Goal: Task Accomplishment & Management: Use online tool/utility

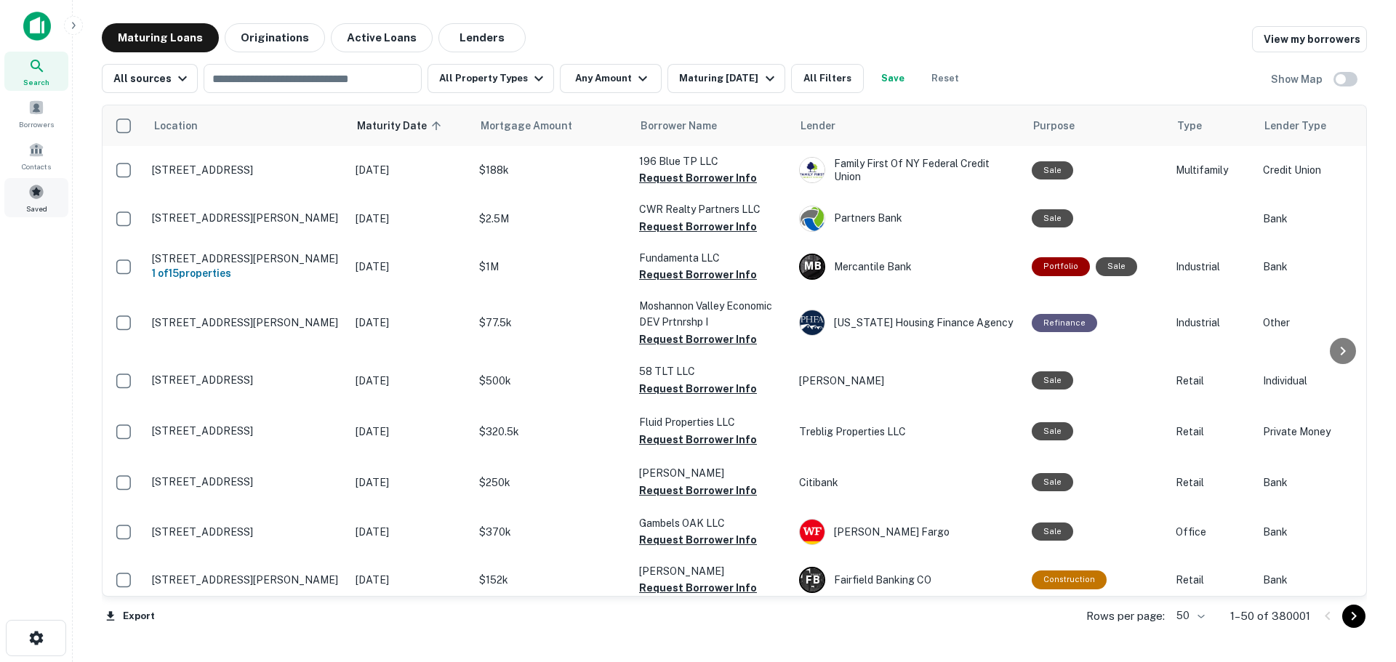
click at [42, 193] on span at bounding box center [36, 192] width 16 height 16
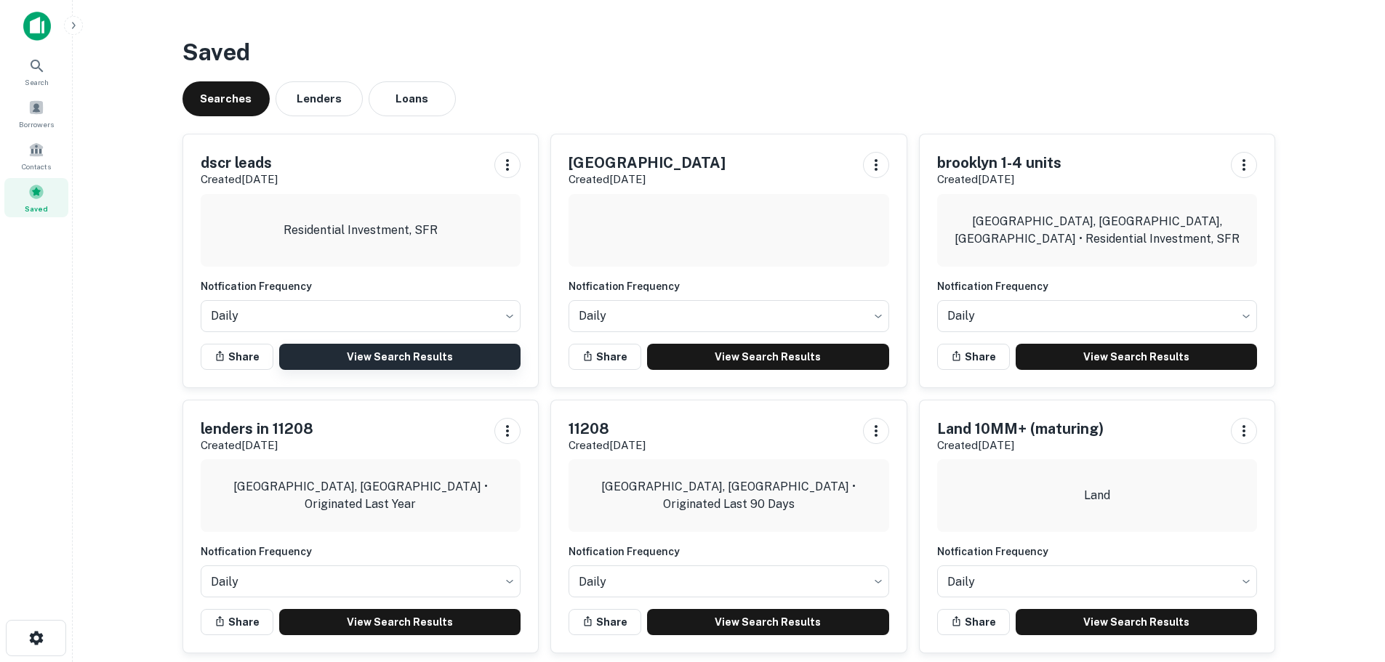
click at [354, 353] on link "View Search Results" at bounding box center [400, 357] width 242 height 26
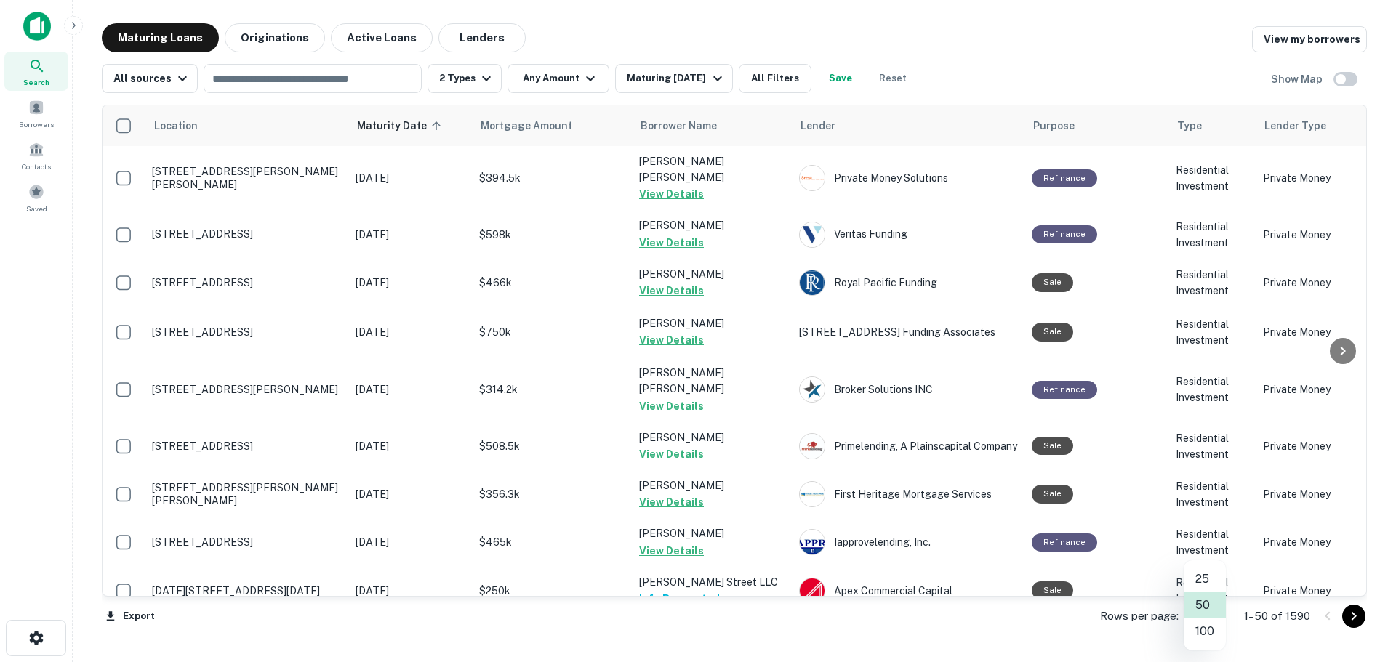
click at [1217, 620] on body "Search Borrowers Contacts Saved Maturing Loans Originations Active Loans Lender…" at bounding box center [698, 331] width 1396 height 662
click at [1206, 631] on li "100" at bounding box center [1205, 632] width 42 height 26
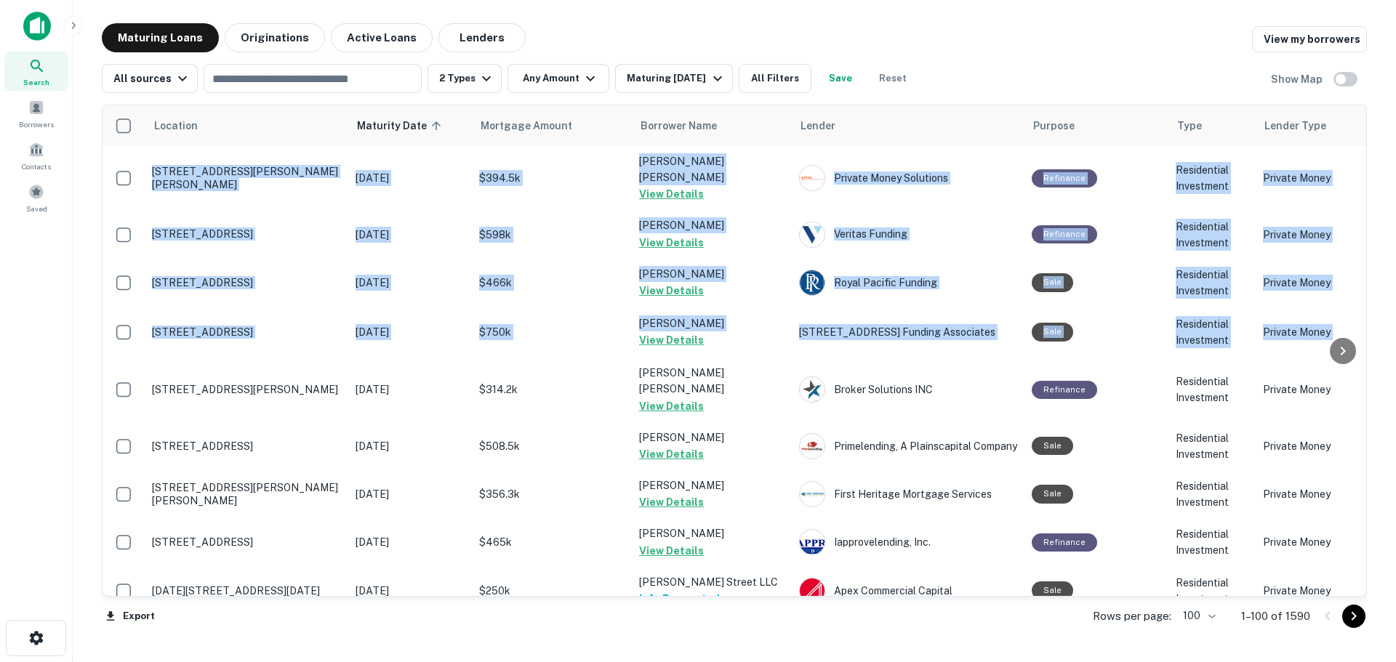
drag, startPoint x: 1357, startPoint y: 135, endPoint x: 1363, endPoint y: 322, distance: 187.7
click at [1363, 322] on div "Location Maturity Date sorted ascending Mortgage Amount Borrower Name Lender Pu…" at bounding box center [734, 351] width 1265 height 492
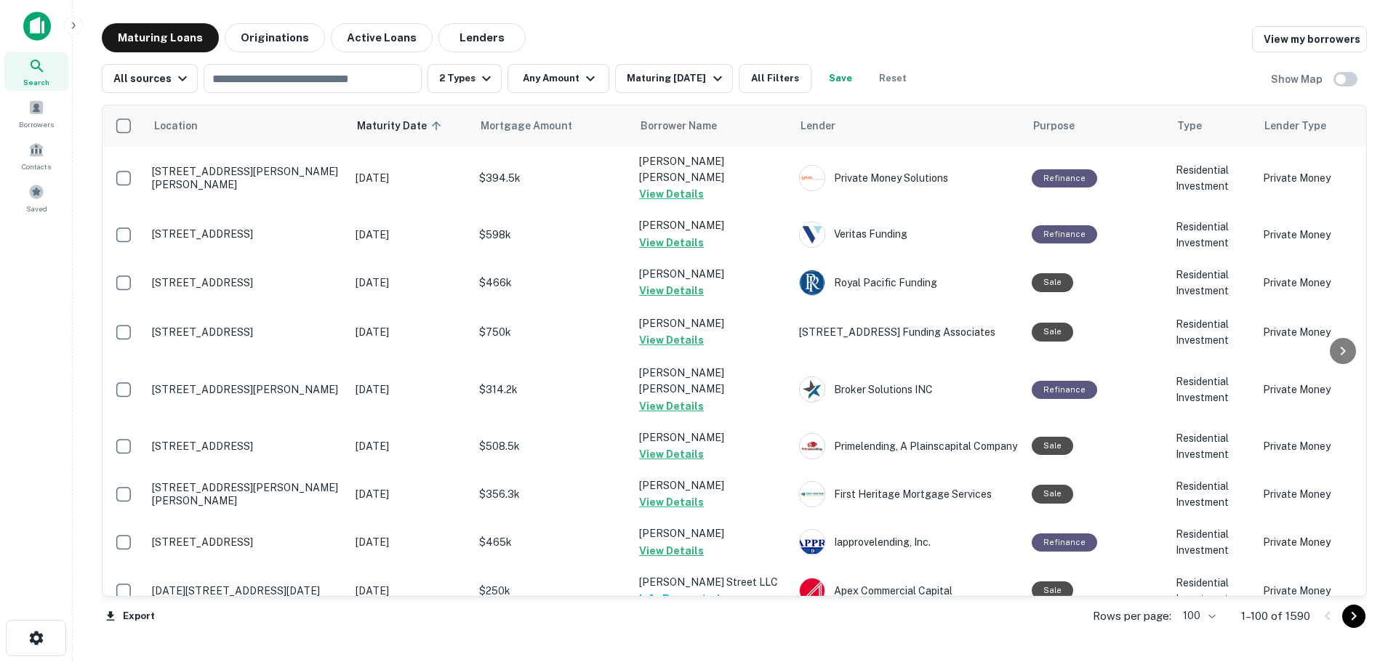
drag, startPoint x: 1034, startPoint y: 41, endPoint x: 1302, endPoint y: 72, distance: 270.1
click at [1038, 41] on div "Maturing Loans Originations Active Loans Lenders View my borrowers" at bounding box center [734, 37] width 1265 height 29
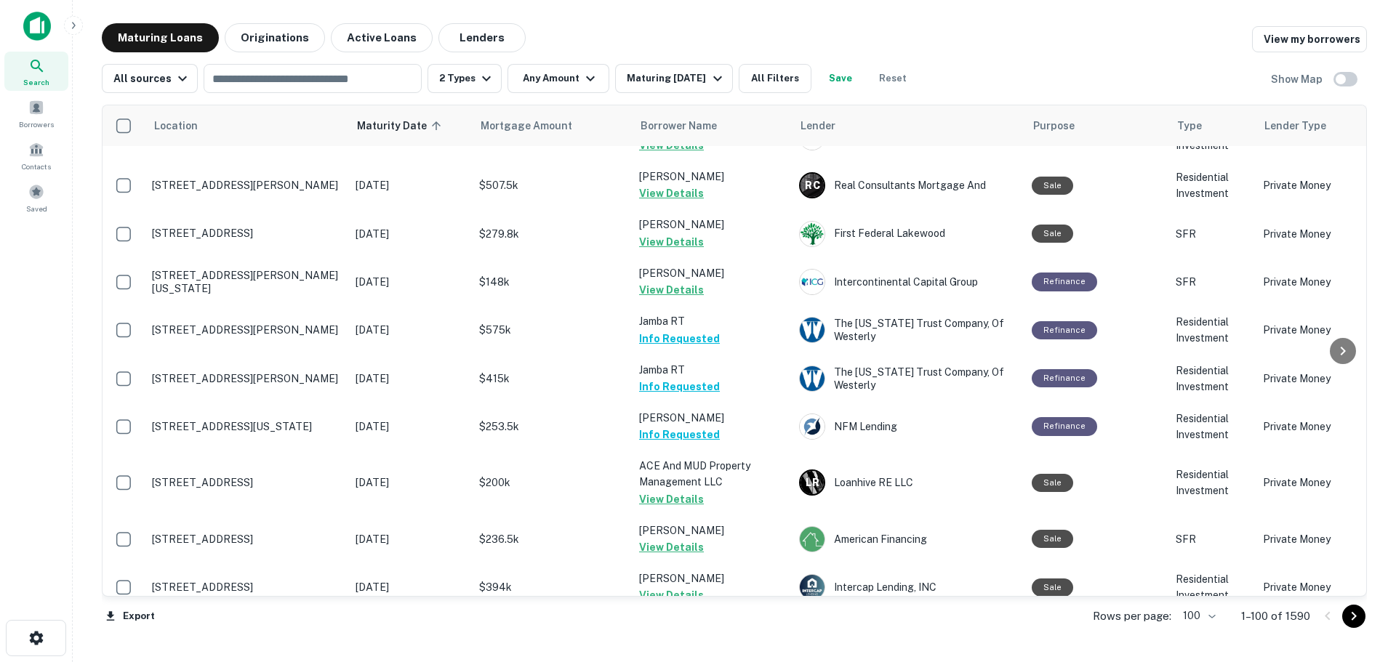
scroll to position [4465, 0]
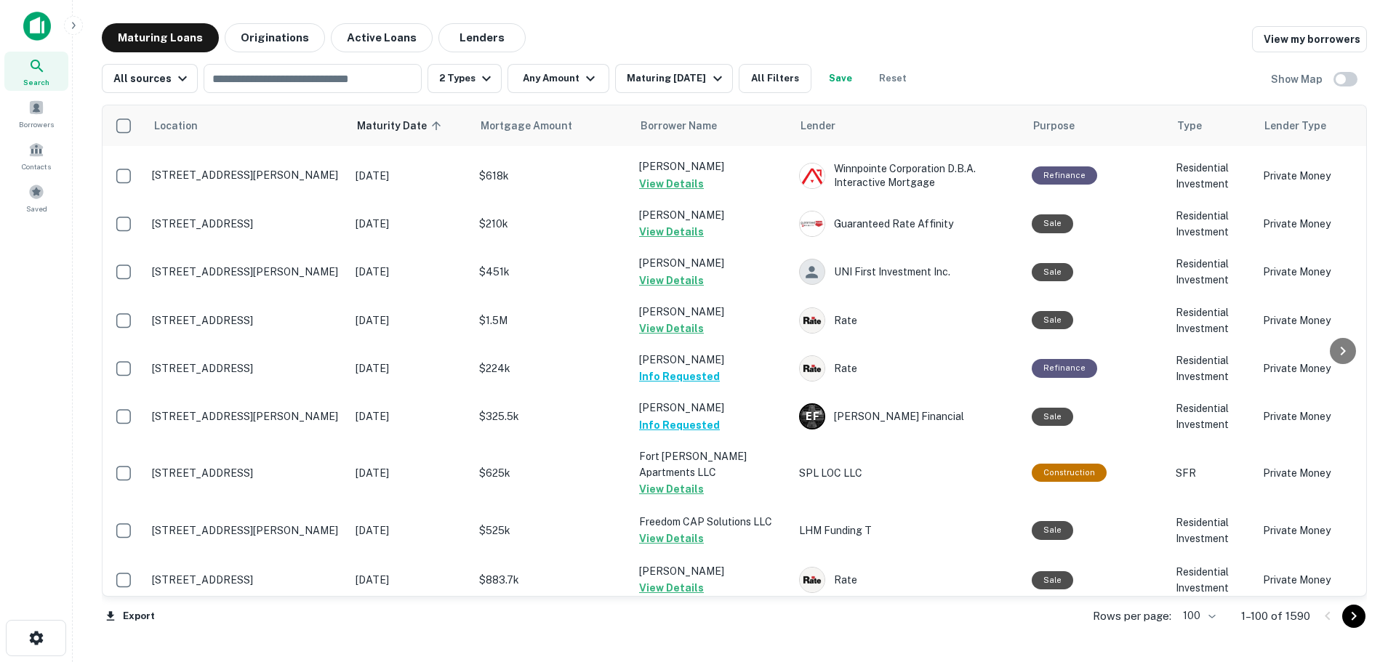
click at [1355, 616] on icon "Go to next page" at bounding box center [1354, 616] width 5 height 9
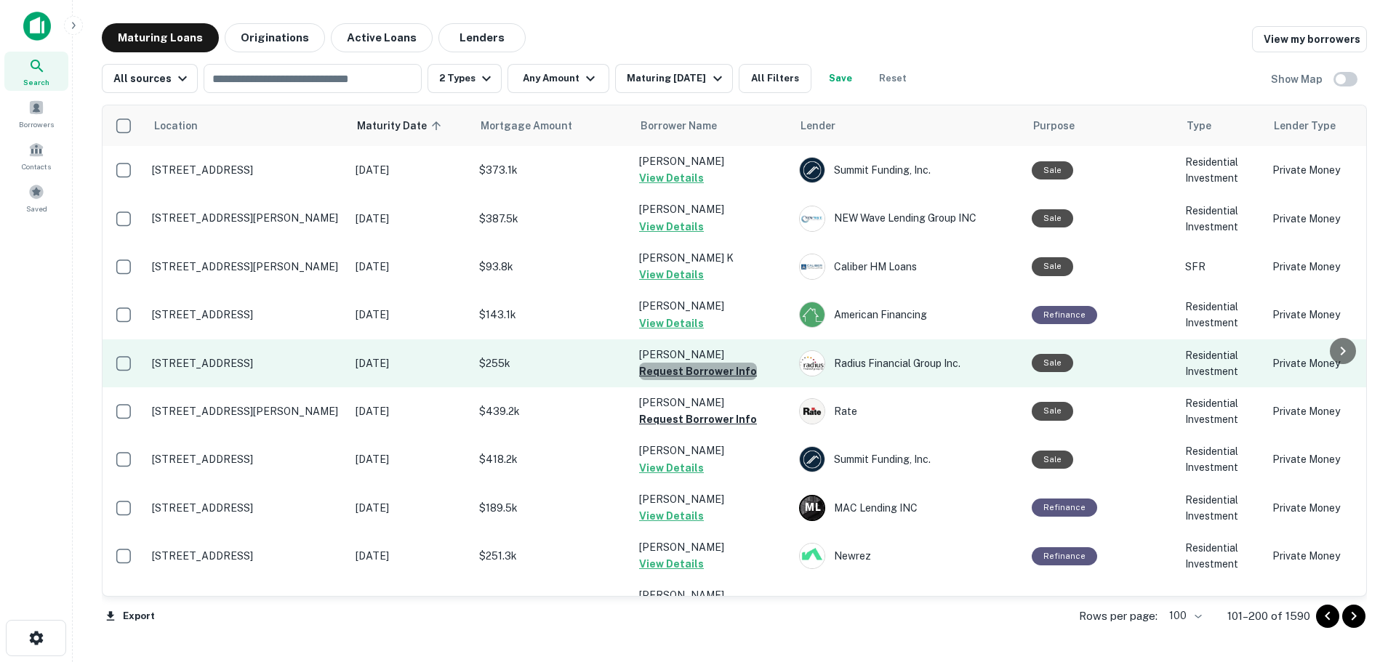
click at [731, 372] on button "Request Borrower Info" at bounding box center [698, 371] width 118 height 17
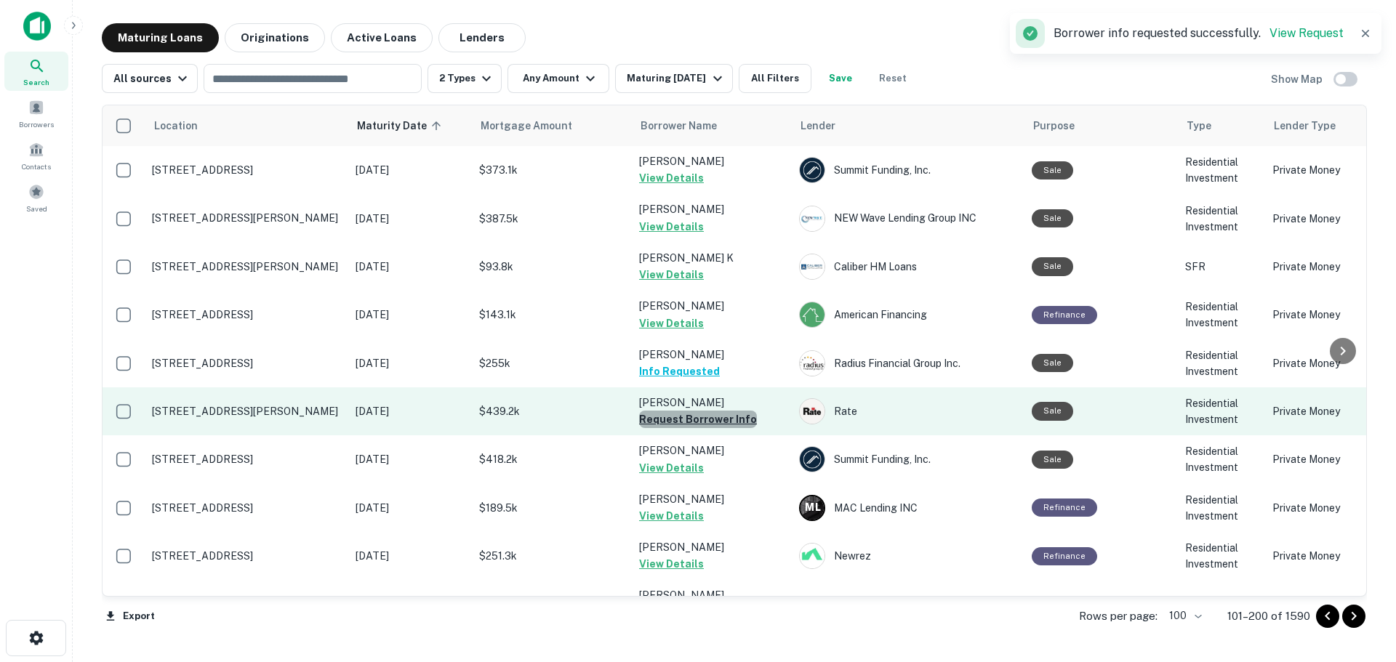
click at [736, 418] on button "Request Borrower Info" at bounding box center [698, 419] width 118 height 17
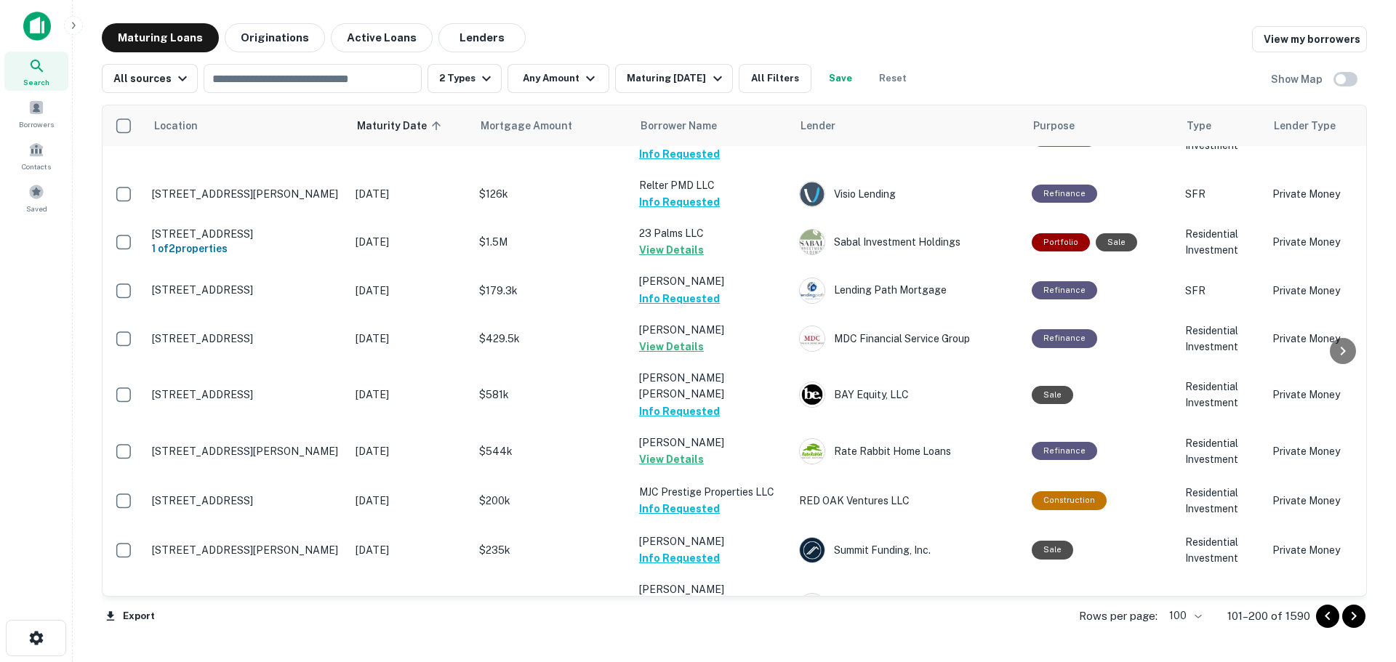
scroll to position [2109, 0]
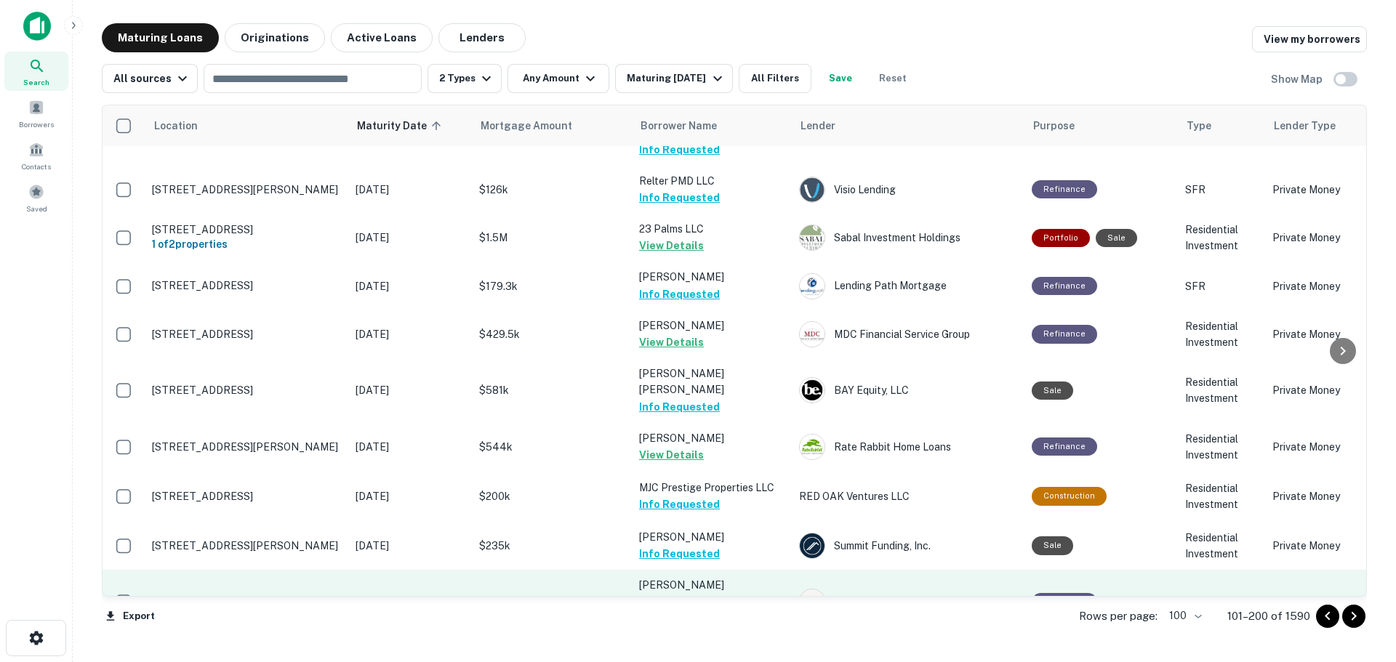
click at [728, 610] on button "Request Borrower Info" at bounding box center [698, 618] width 118 height 17
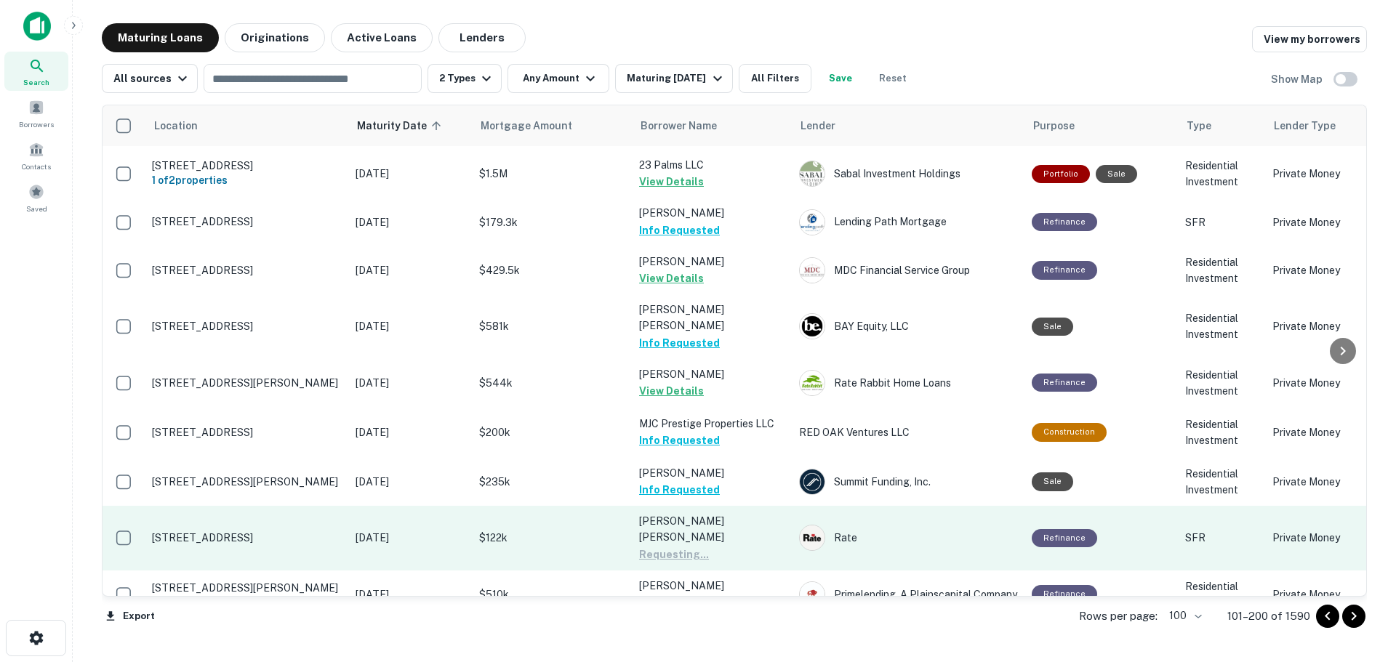
scroll to position [2327, 0]
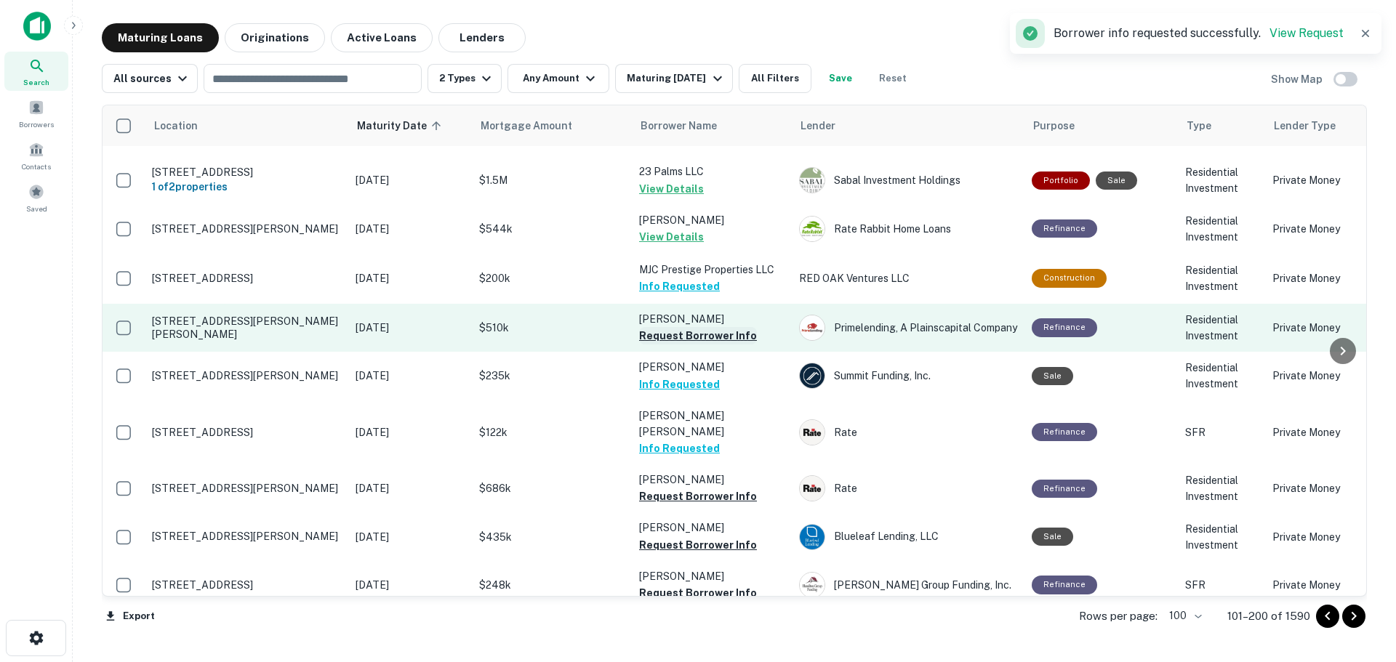
click at [729, 327] on button "Request Borrower Info" at bounding box center [698, 335] width 118 height 17
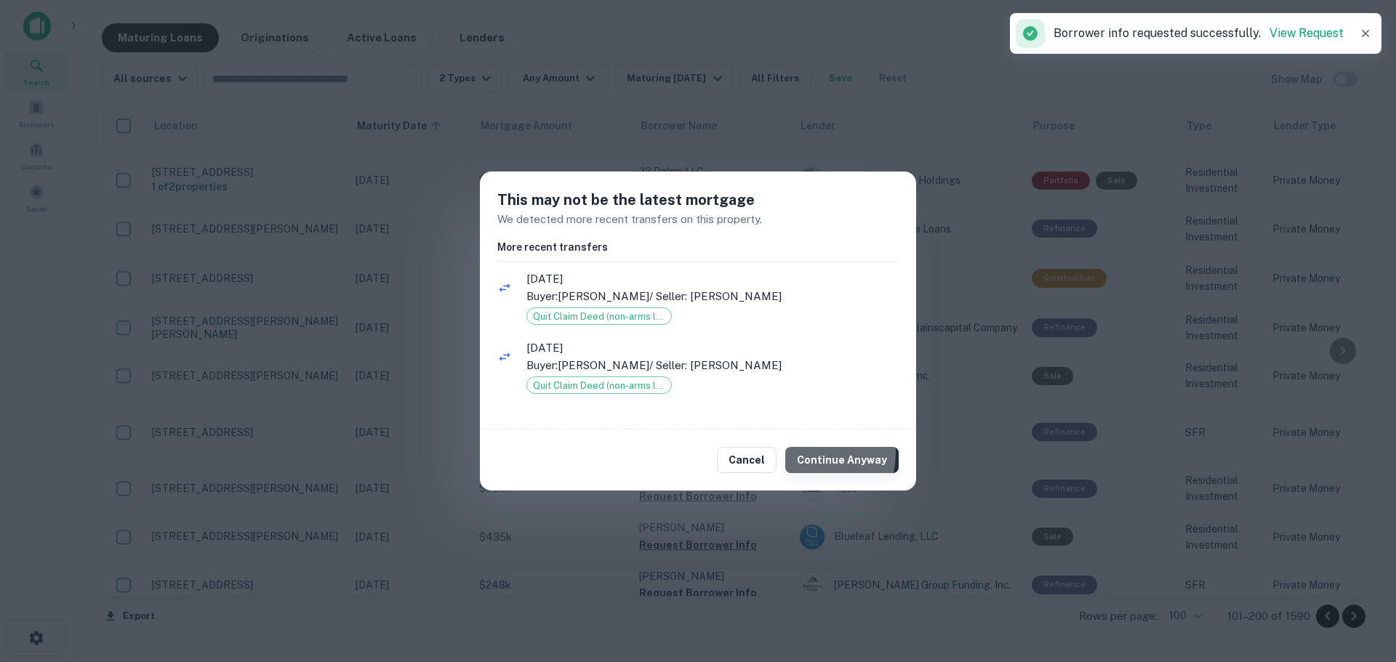
click at [806, 452] on button "Continue Anyway" at bounding box center [841, 460] width 113 height 26
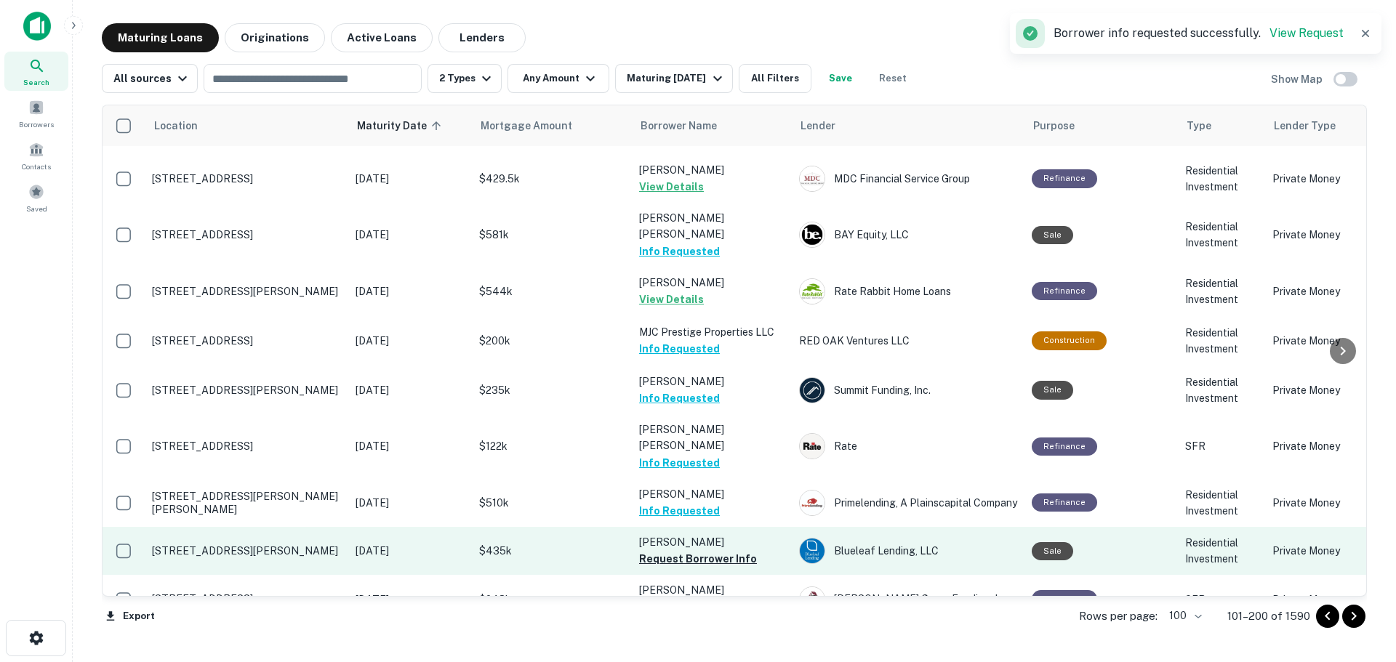
scroll to position [2399, 0]
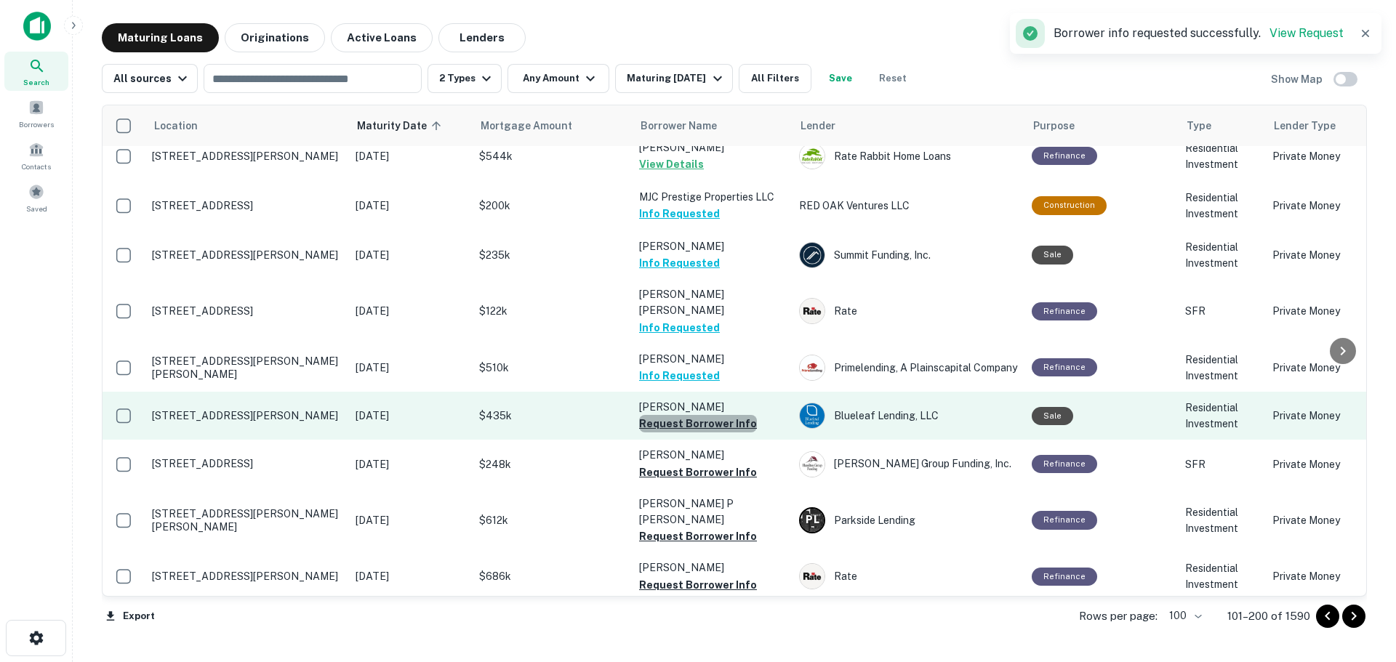
click at [713, 415] on button "Request Borrower Info" at bounding box center [698, 423] width 118 height 17
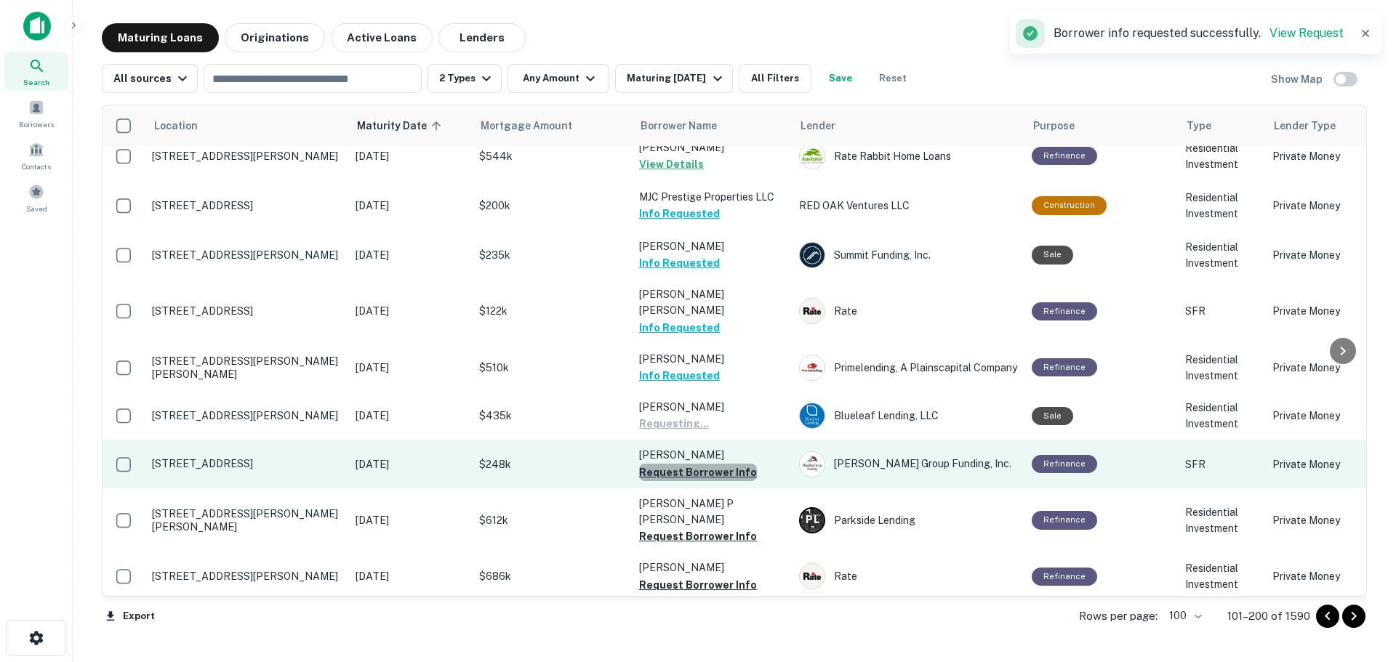
click at [723, 464] on button "Request Borrower Info" at bounding box center [698, 472] width 118 height 17
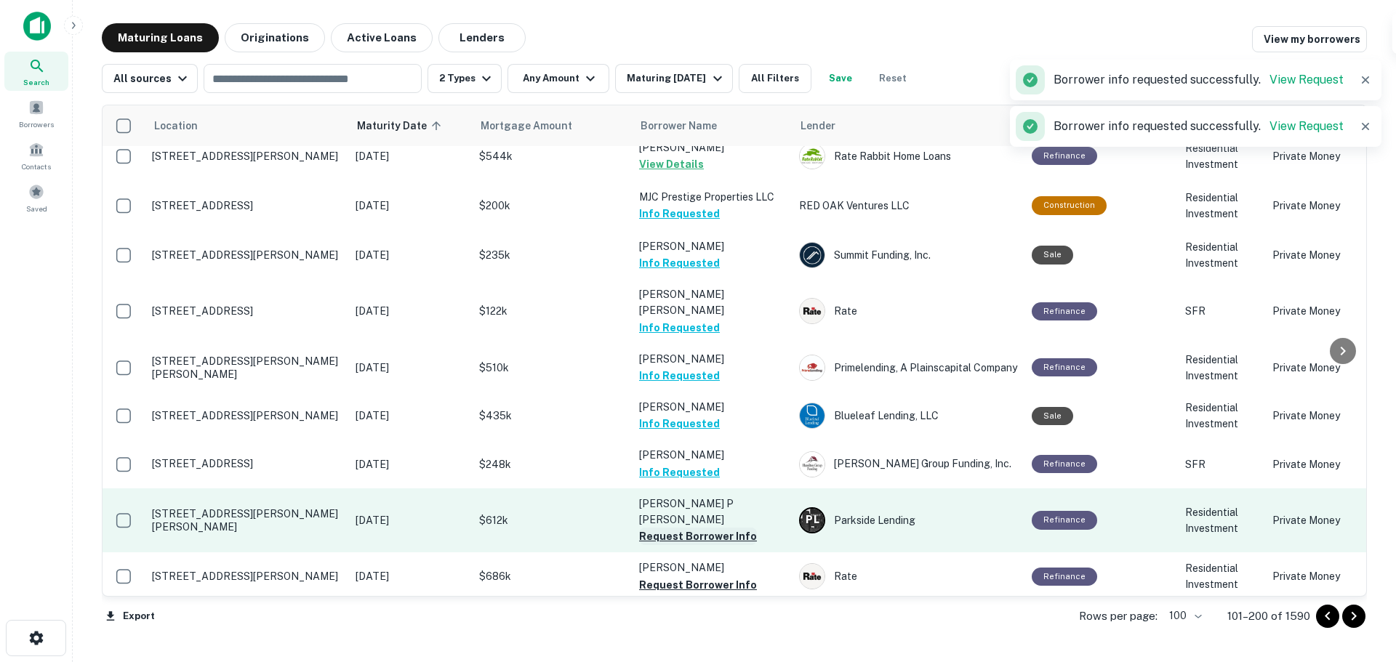
click at [732, 528] on button "Request Borrower Info" at bounding box center [698, 536] width 118 height 17
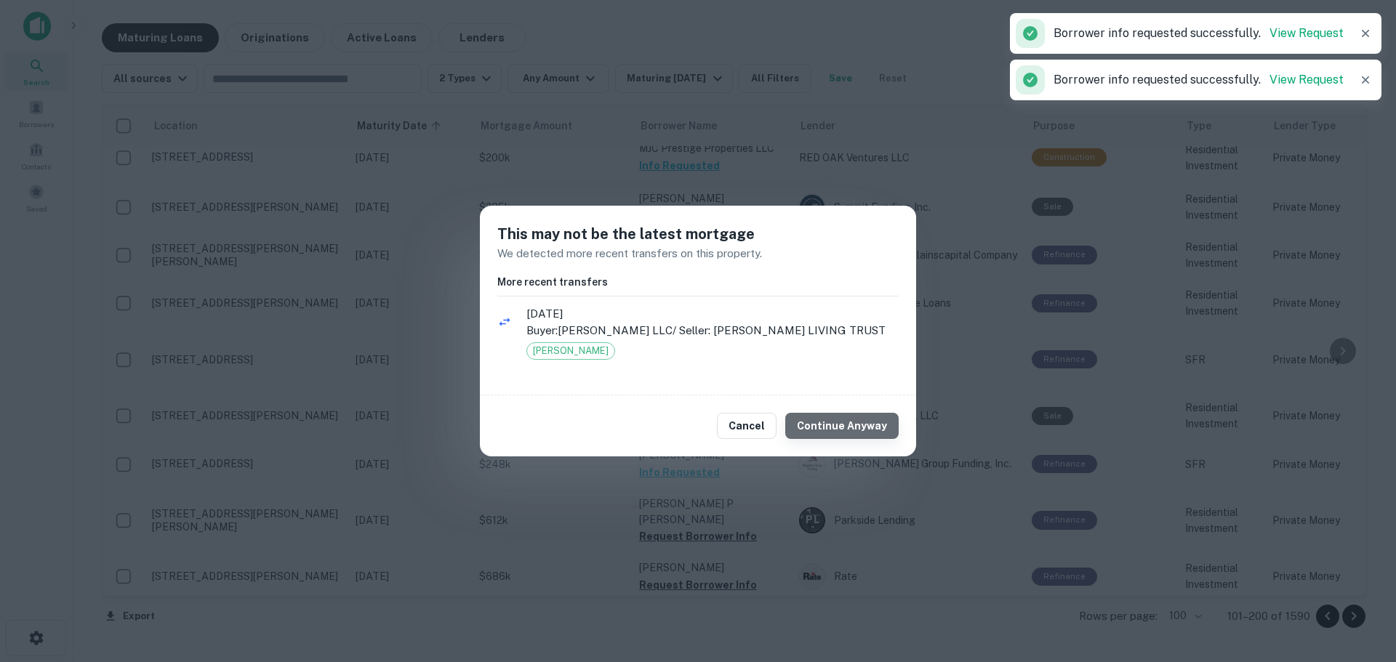
click at [849, 424] on button "Continue Anyway" at bounding box center [841, 426] width 113 height 26
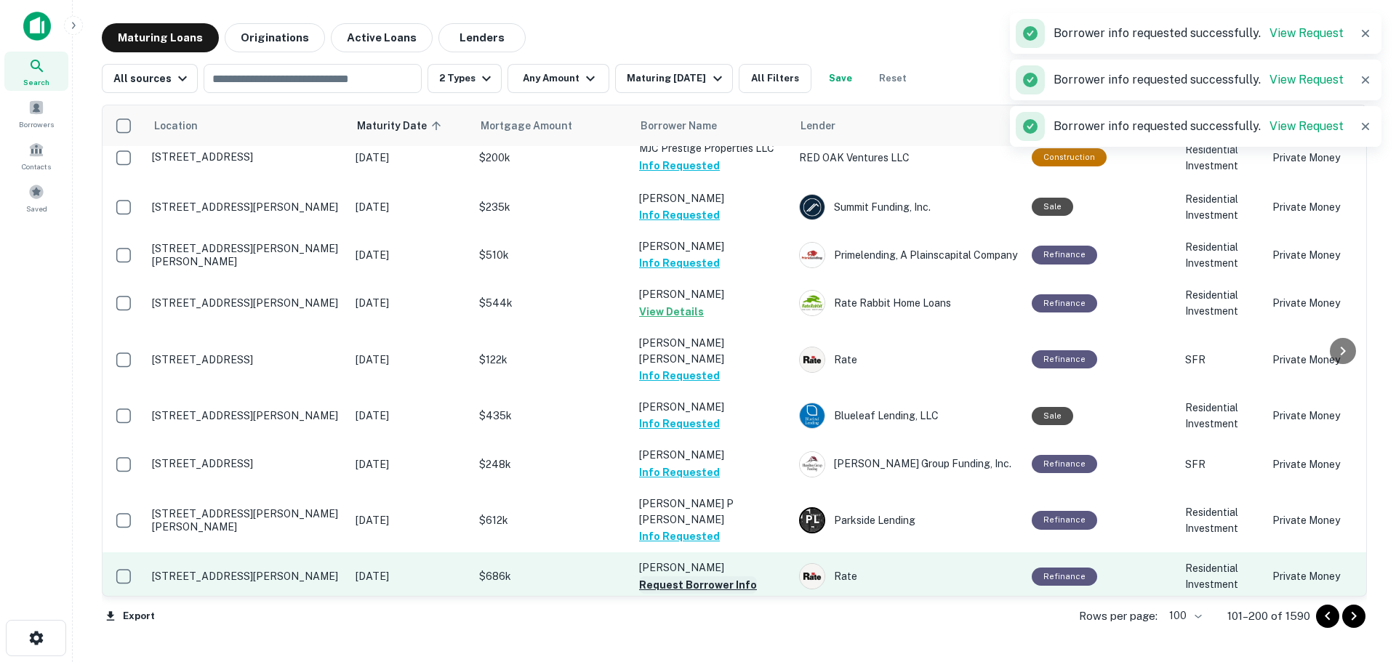
click at [718, 577] on button "Request Borrower Info" at bounding box center [698, 585] width 118 height 17
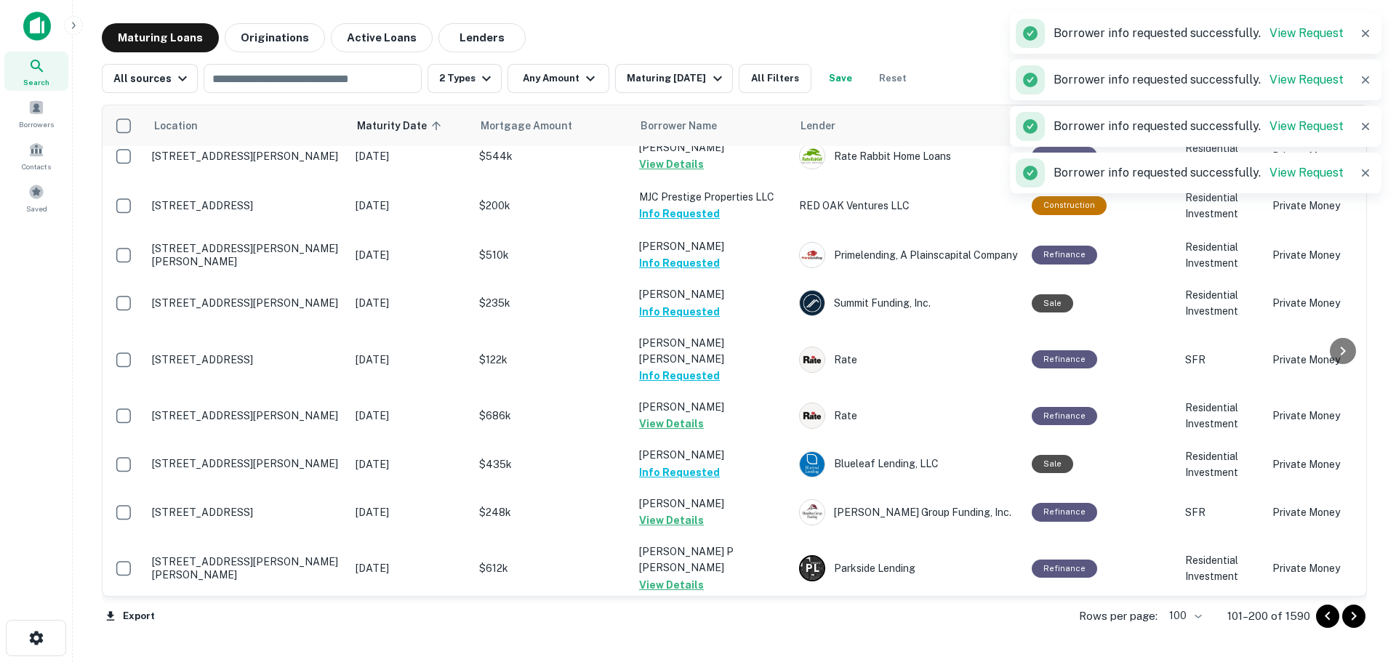
scroll to position [2545, 0]
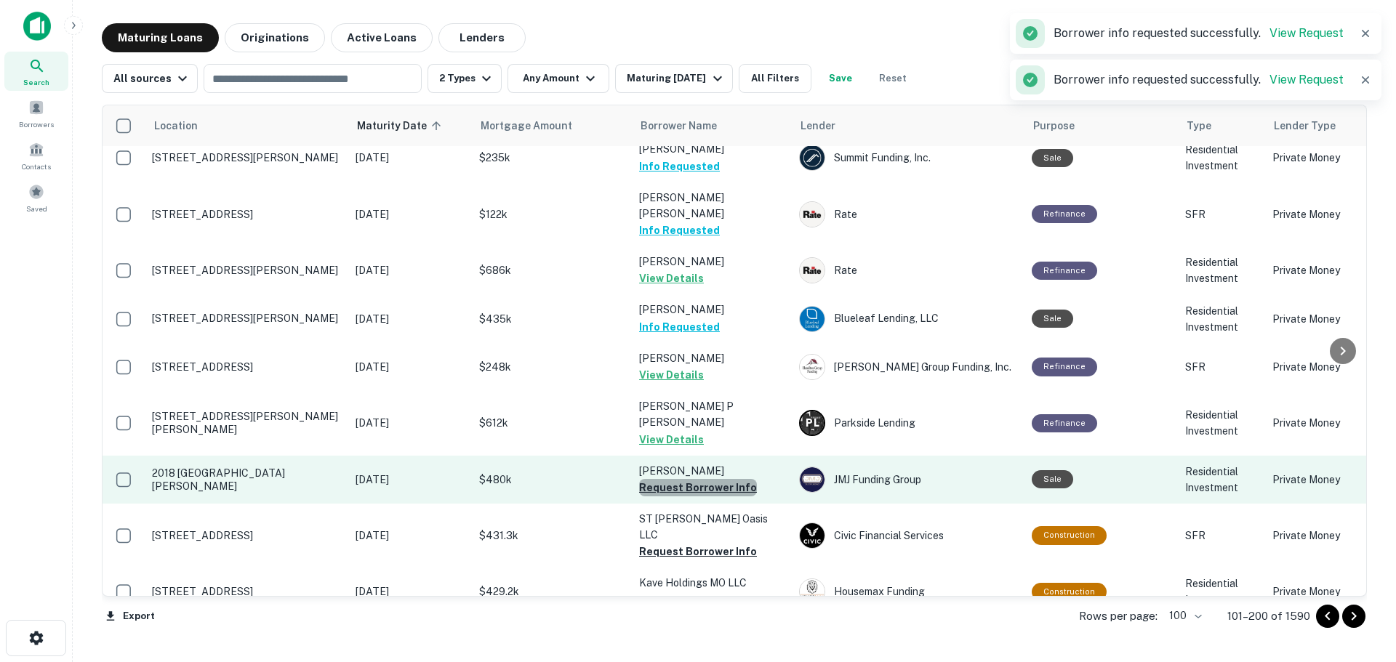
click at [714, 479] on button "Request Borrower Info" at bounding box center [698, 487] width 118 height 17
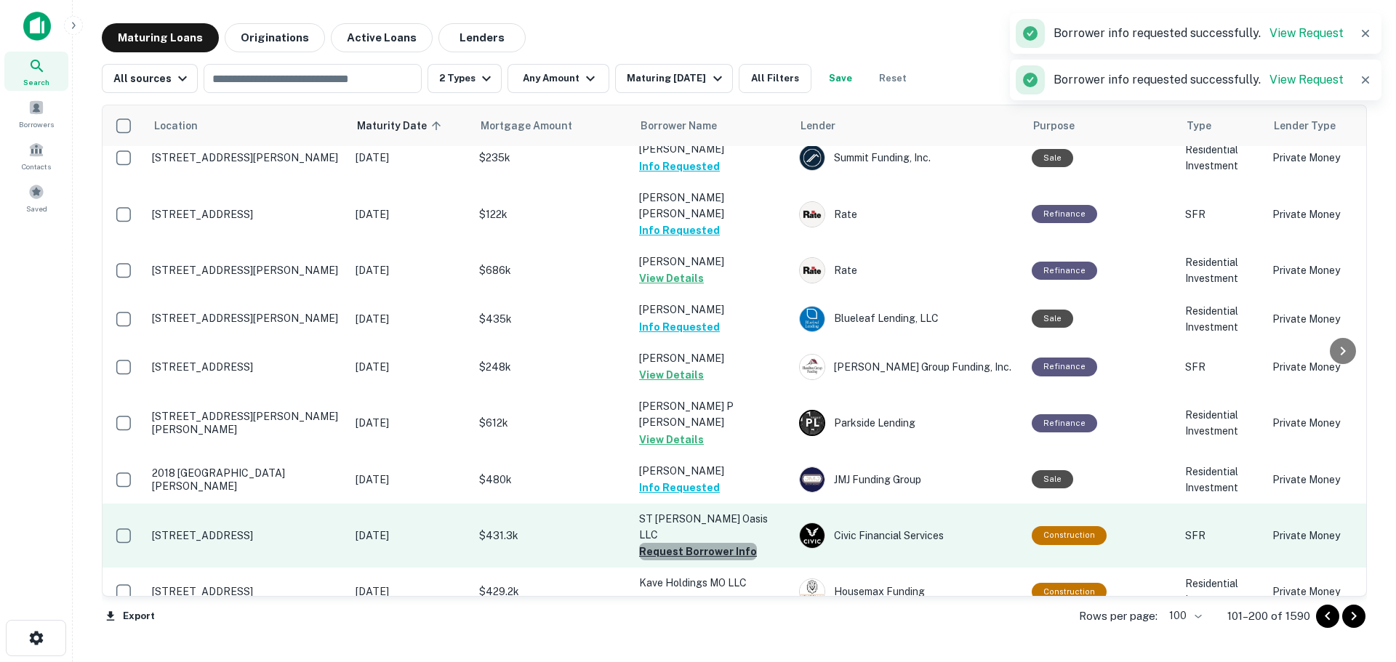
click at [737, 543] on button "Request Borrower Info" at bounding box center [698, 551] width 118 height 17
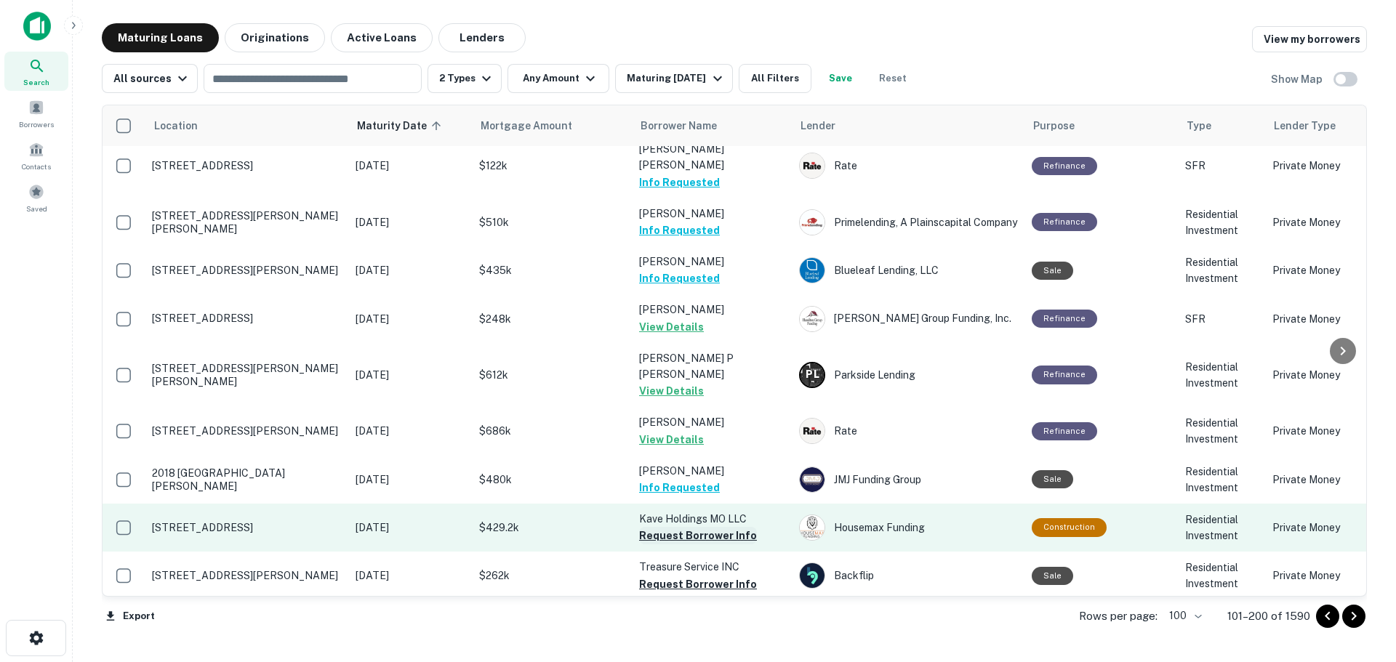
click at [738, 527] on button "Request Borrower Info" at bounding box center [698, 535] width 118 height 17
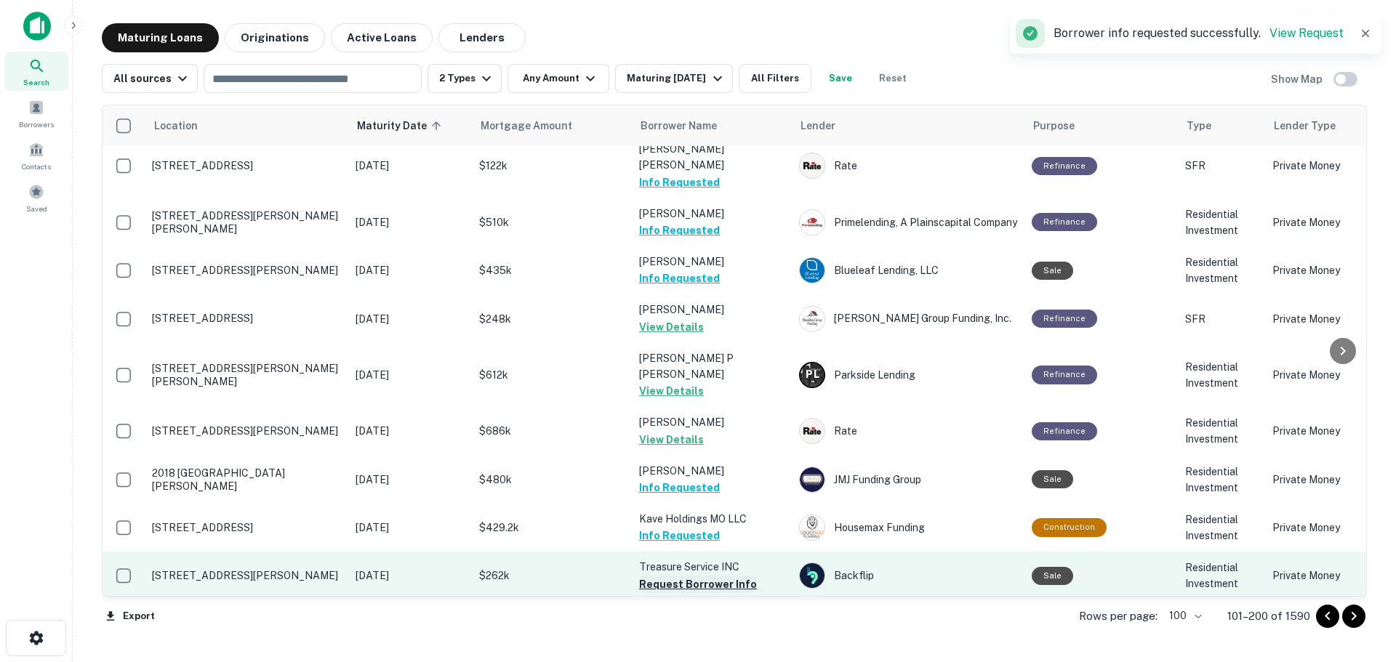
click at [721, 576] on button "Request Borrower Info" at bounding box center [698, 584] width 118 height 17
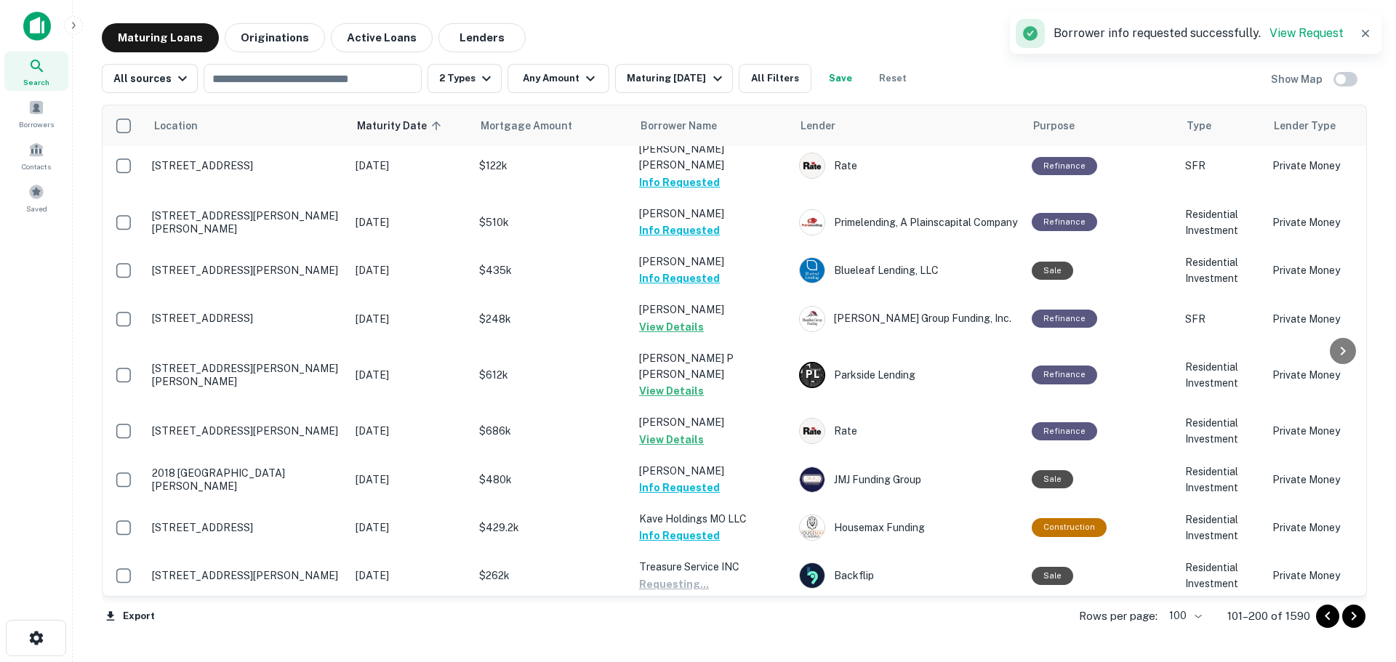
click at [726, 624] on button "Request Borrower Info" at bounding box center [698, 632] width 118 height 17
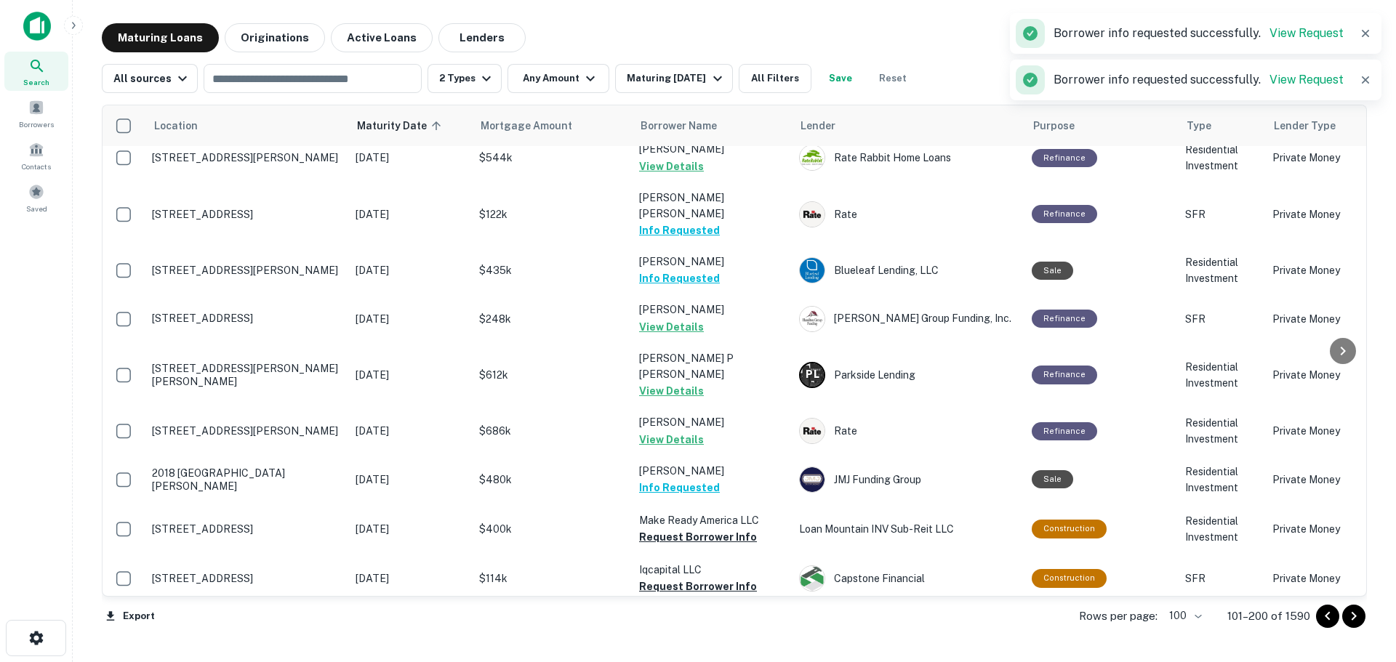
scroll to position [2690, 0]
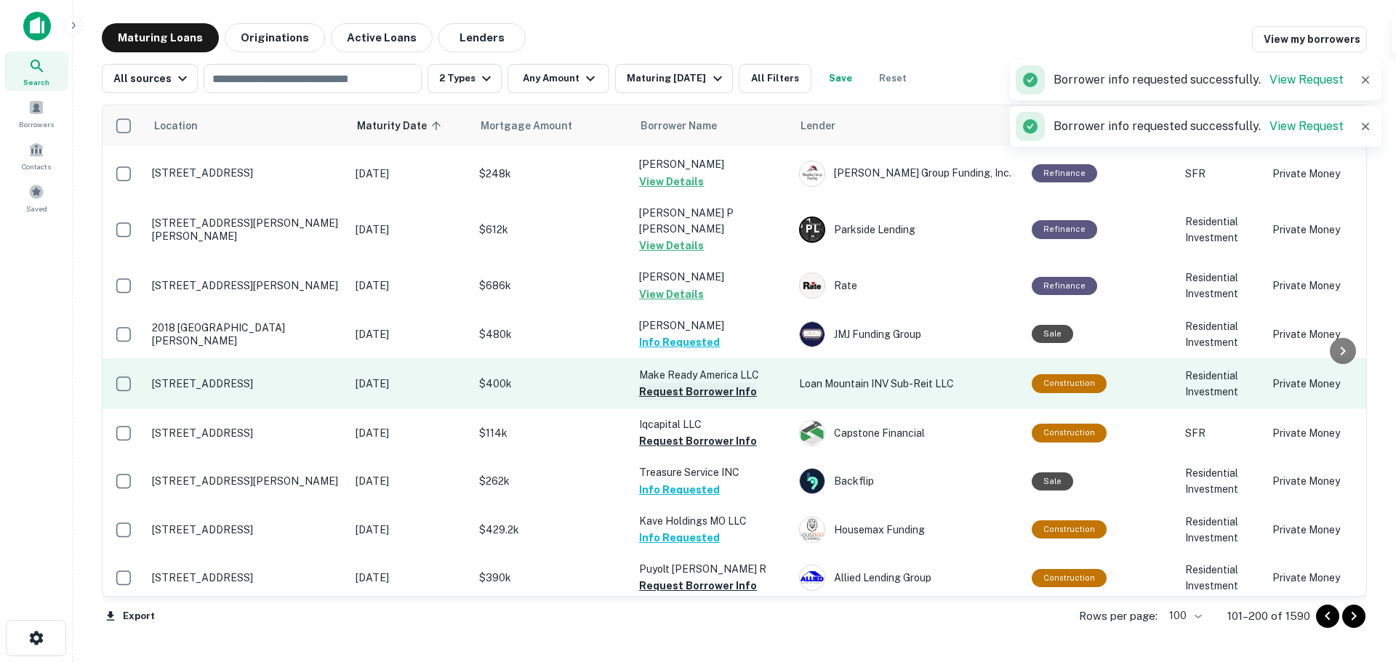
click at [679, 383] on button "Request Borrower Info" at bounding box center [698, 391] width 118 height 17
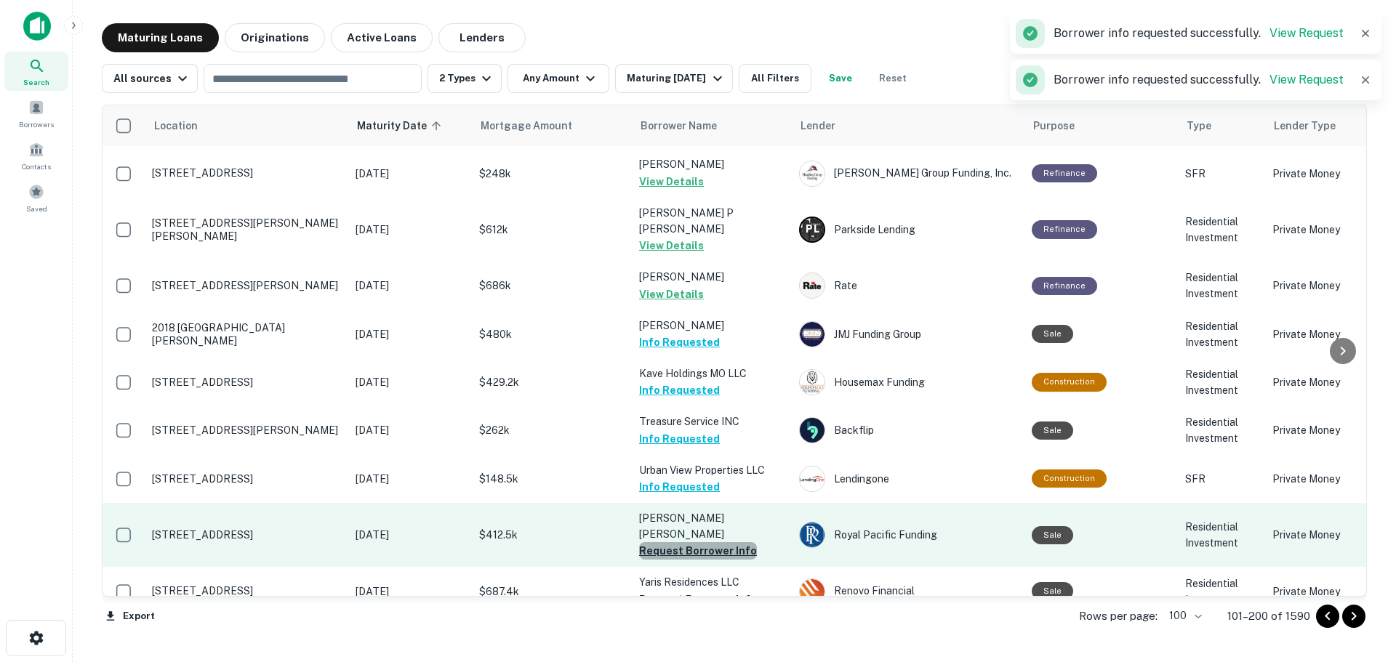
click at [726, 542] on button "Request Borrower Info" at bounding box center [698, 550] width 118 height 17
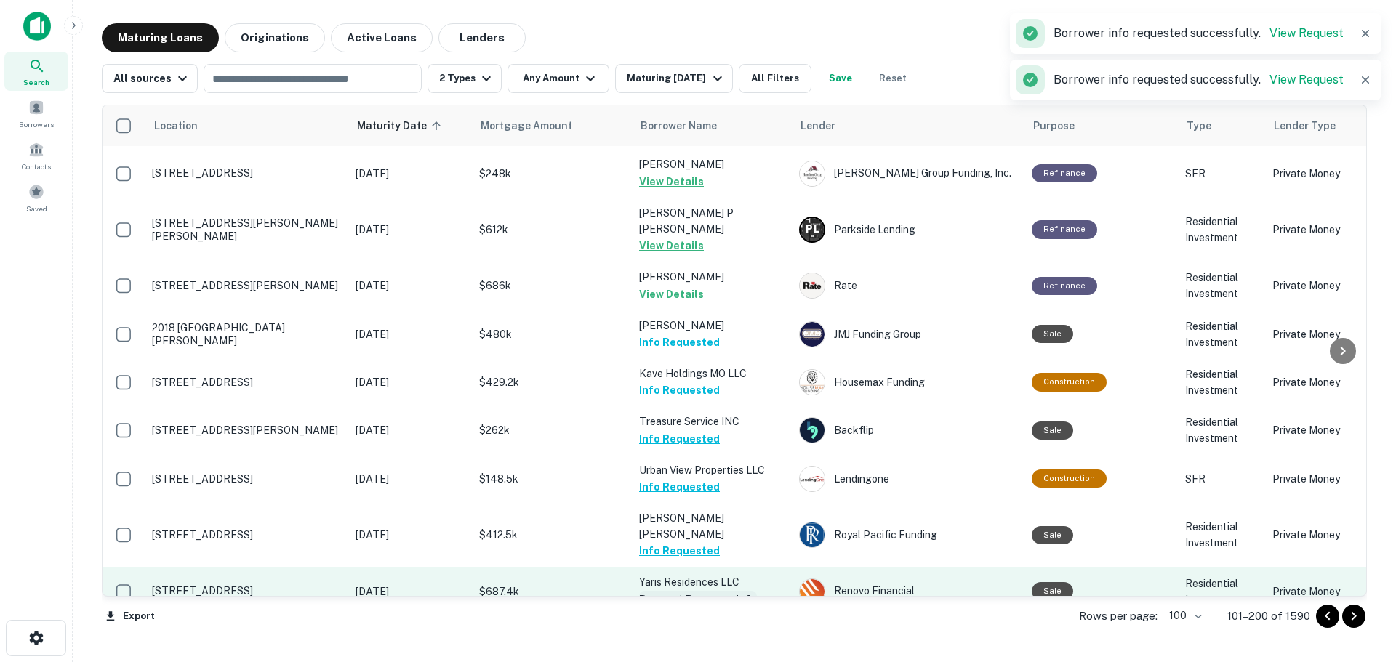
click at [703, 591] on button "Request Borrower Info" at bounding box center [698, 599] width 118 height 17
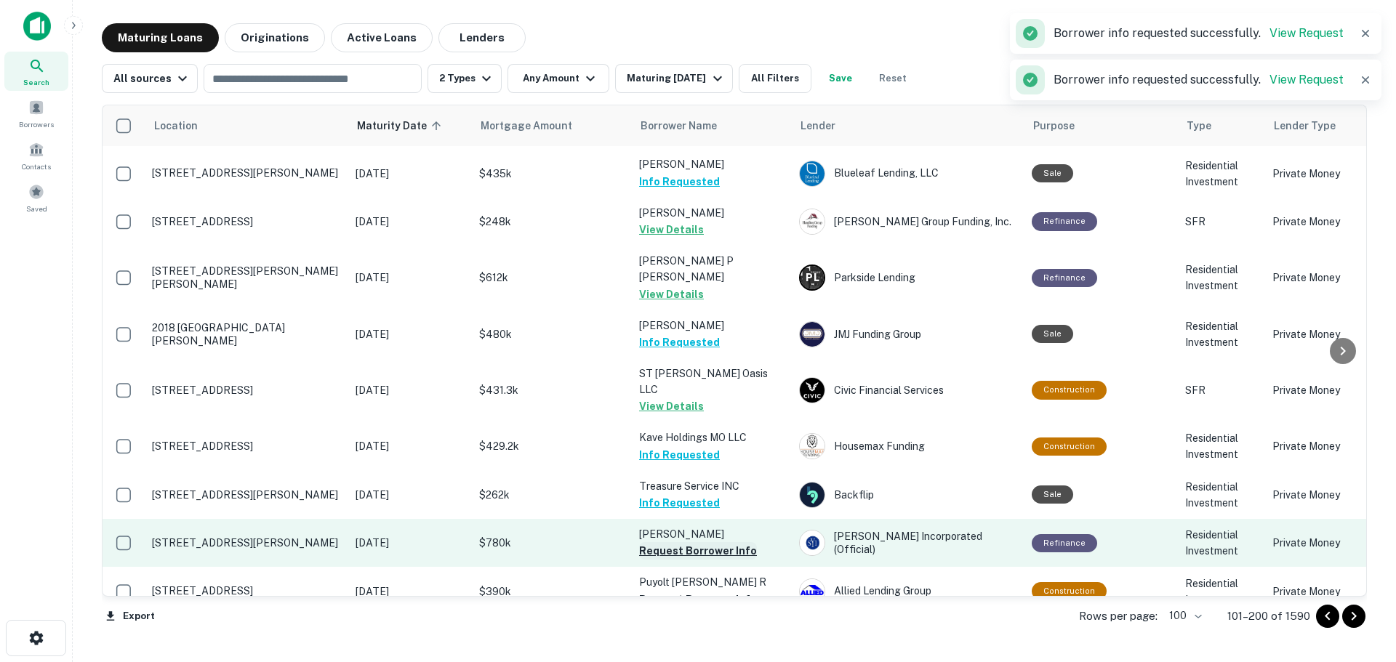
click at [721, 542] on button "Request Borrower Info" at bounding box center [698, 550] width 118 height 17
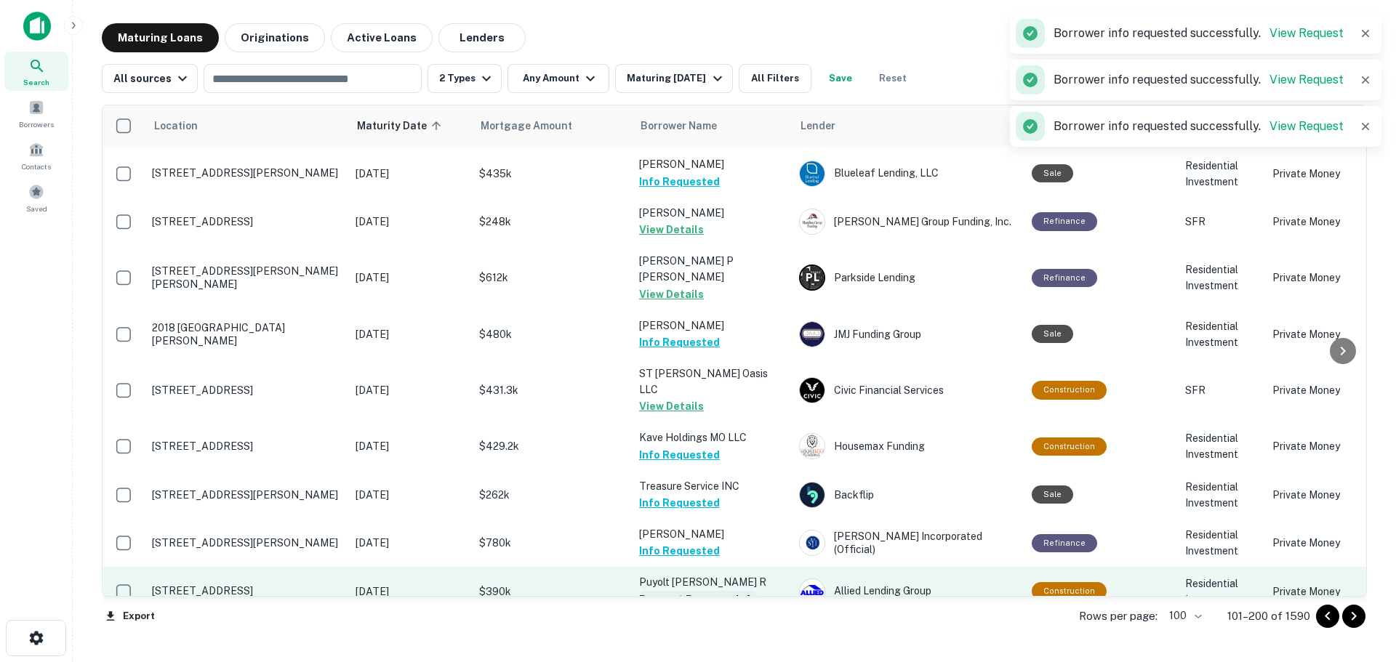
click at [705, 591] on button "Request Borrower Info" at bounding box center [698, 599] width 118 height 17
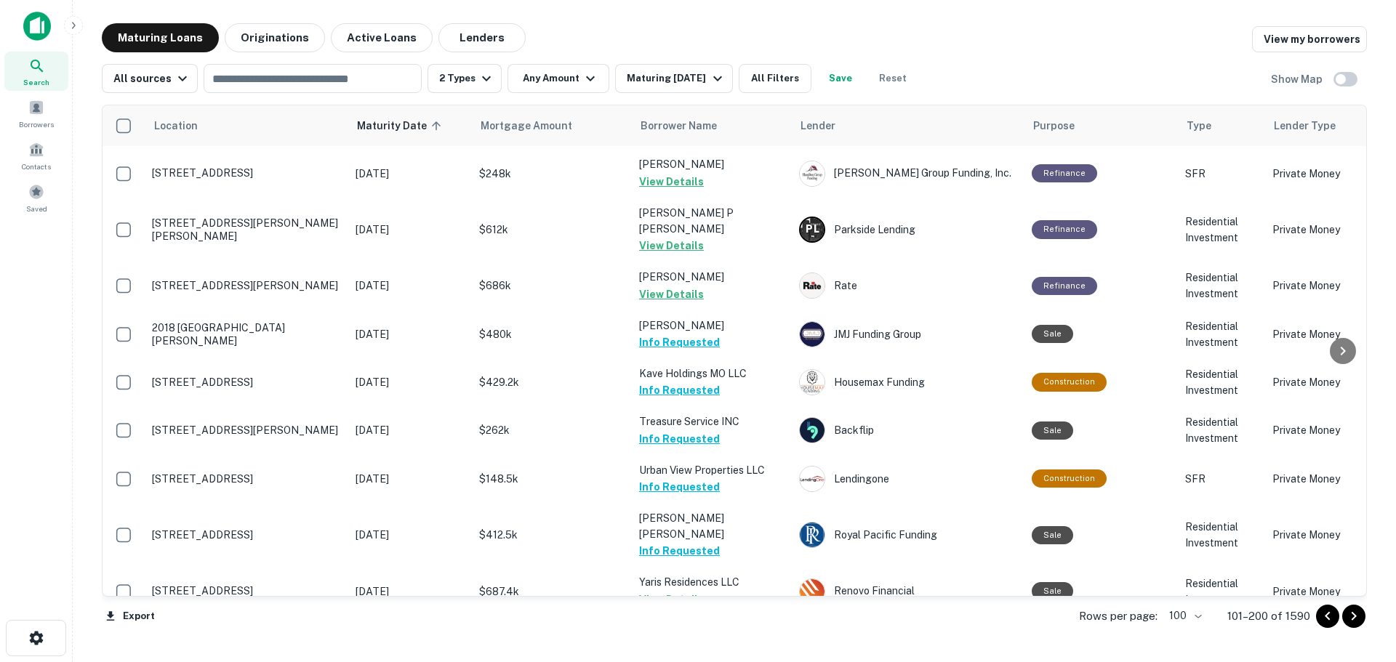
click at [721, 639] on button "Request Borrower Info" at bounding box center [698, 647] width 118 height 17
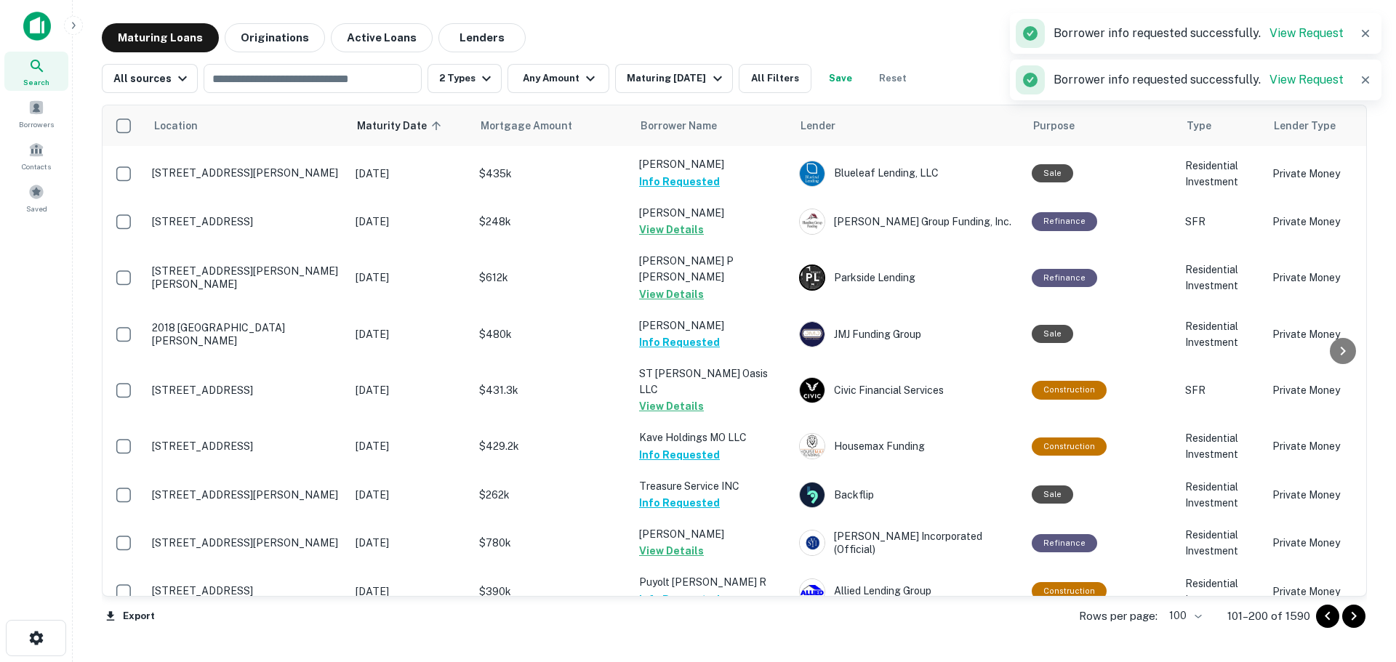
scroll to position [2836, 0]
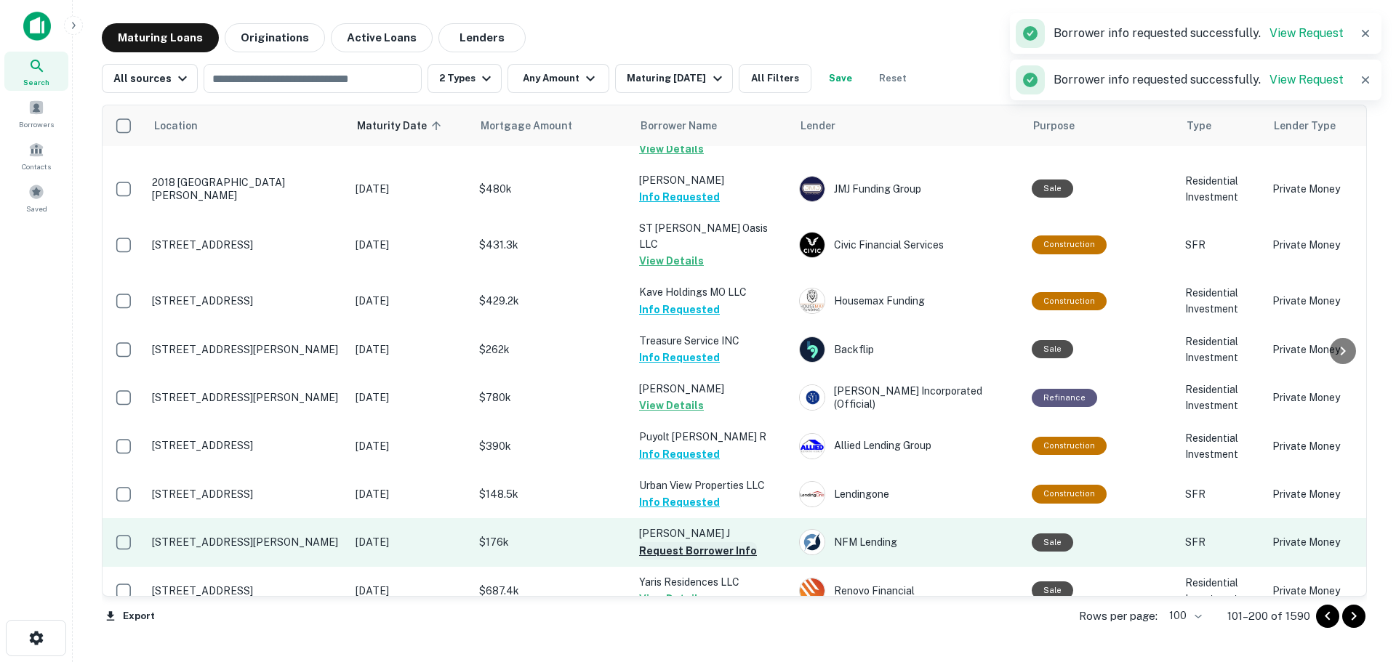
click at [723, 542] on button "Request Borrower Info" at bounding box center [698, 550] width 118 height 17
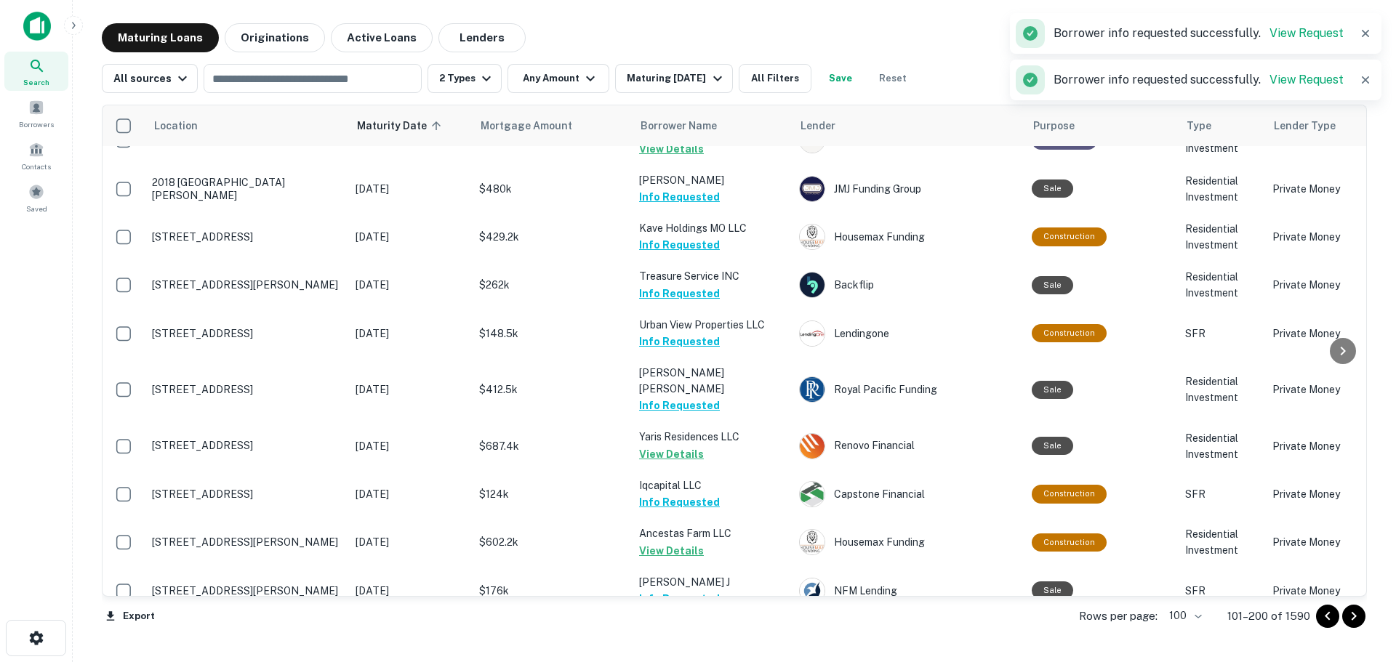
scroll to position [2981, 0]
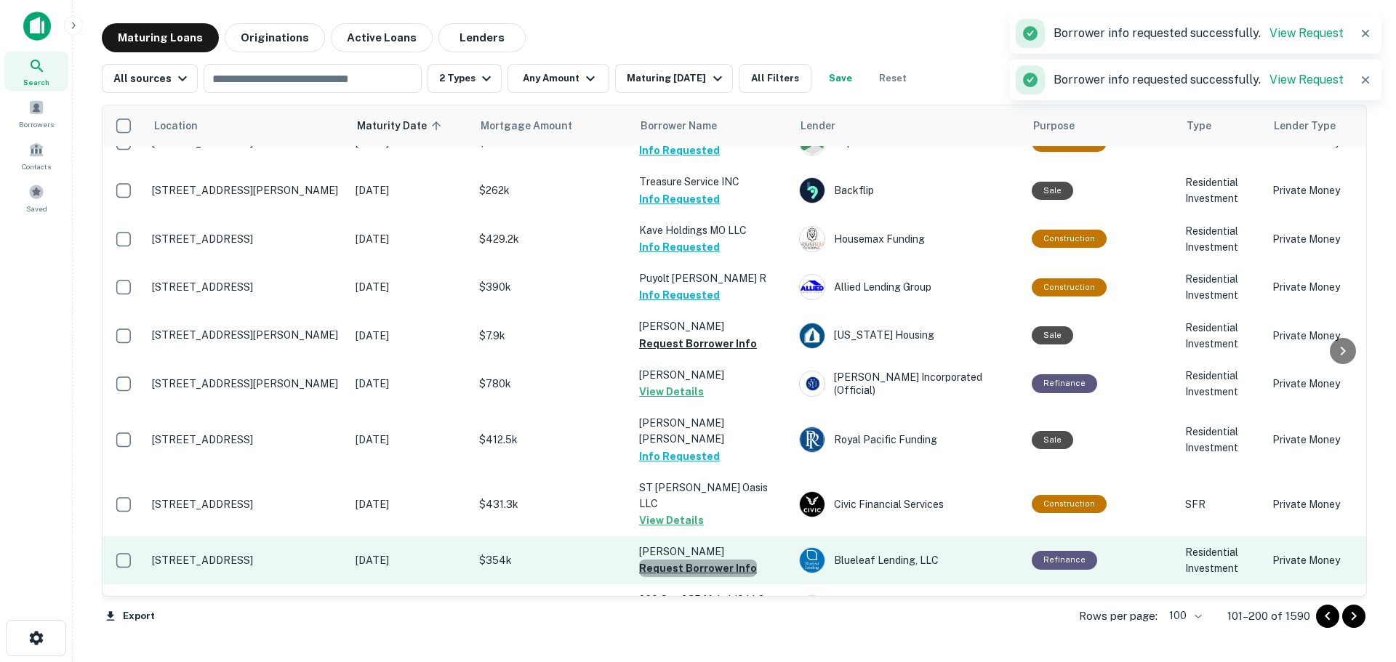
click at [723, 560] on button "Request Borrower Info" at bounding box center [698, 568] width 118 height 17
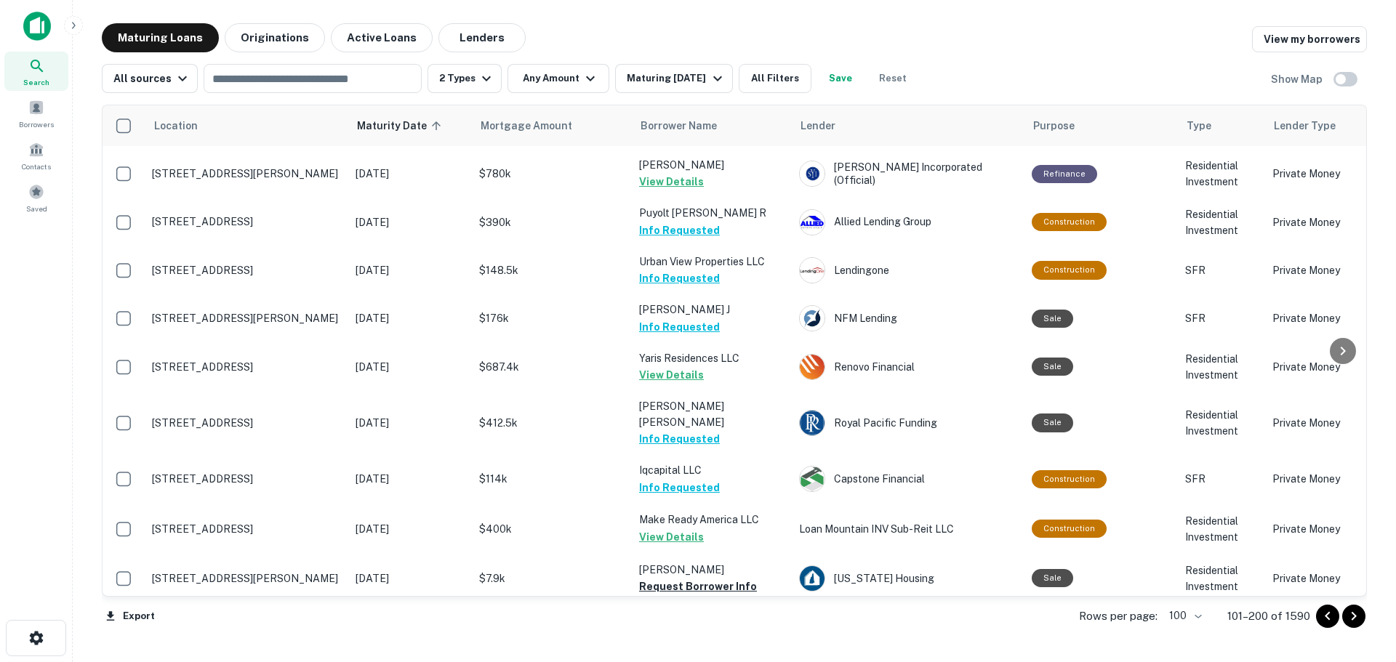
scroll to position [3054, 0]
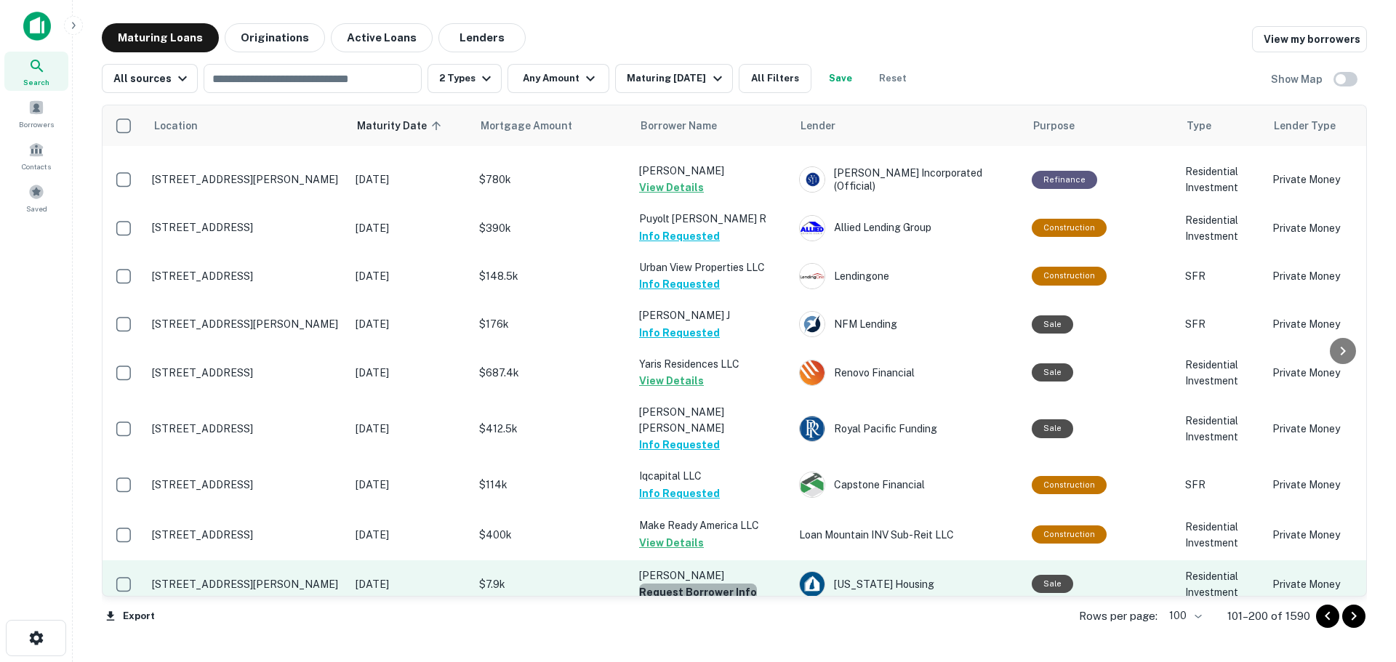
click at [700, 584] on button "Request Borrower Info" at bounding box center [698, 592] width 118 height 17
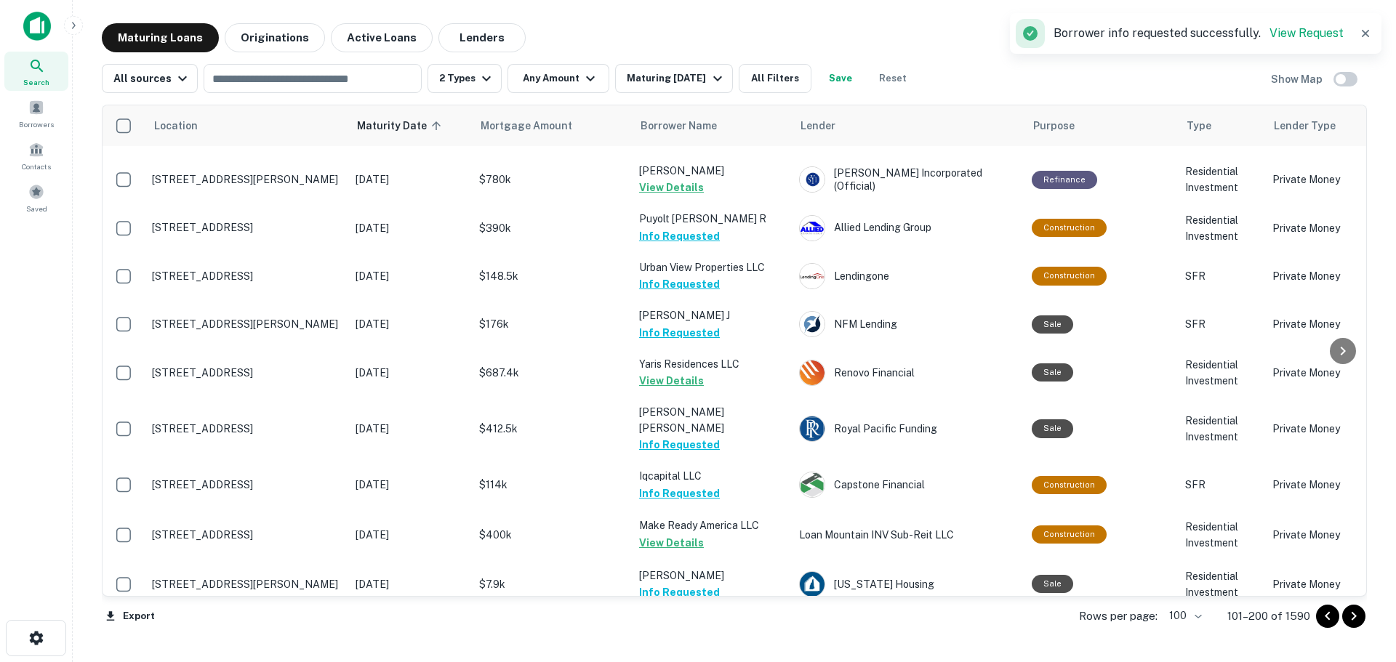
click at [722, 632] on button "Request Borrower Info" at bounding box center [698, 640] width 118 height 17
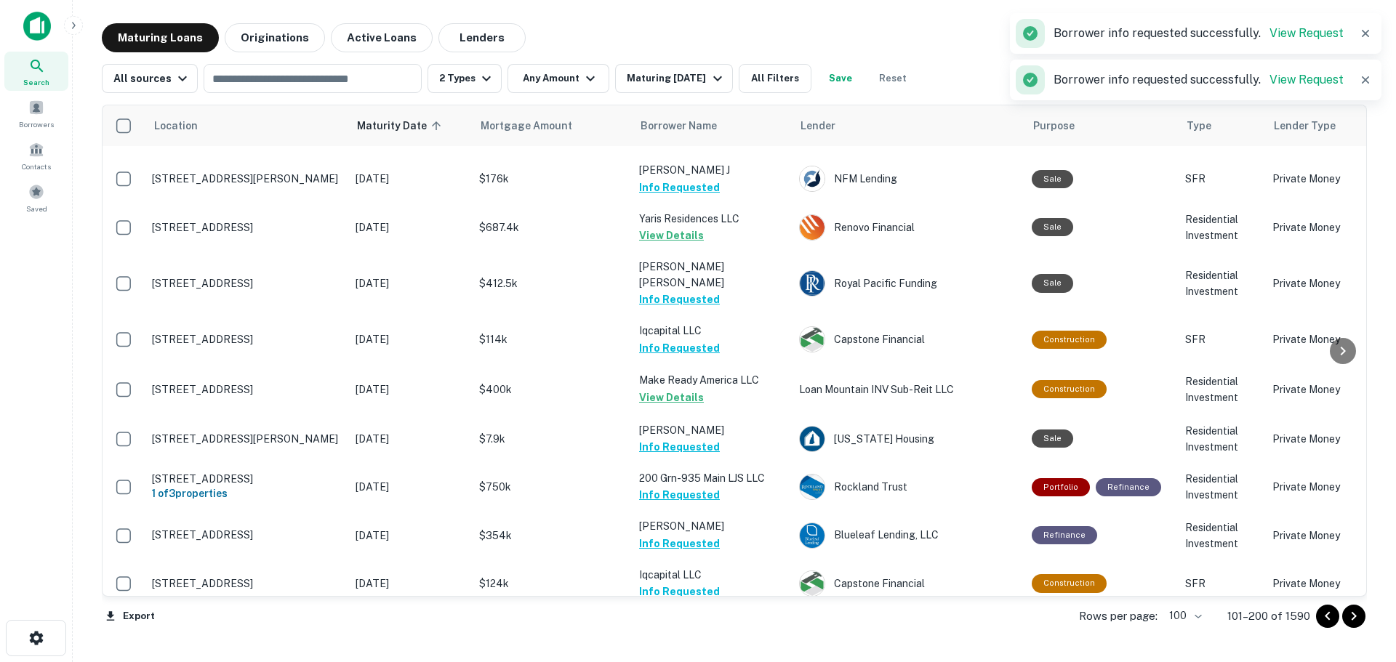
scroll to position [3272, 0]
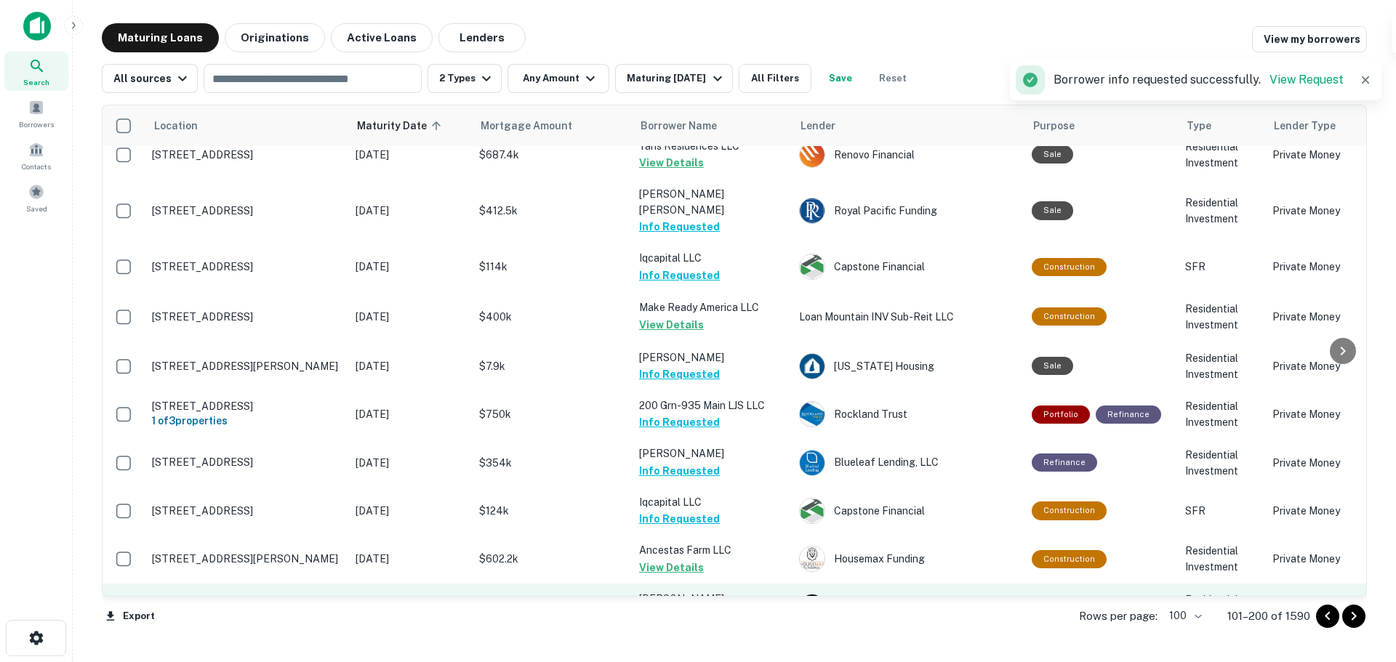
click at [704, 607] on button "Request Borrower Info" at bounding box center [698, 615] width 118 height 17
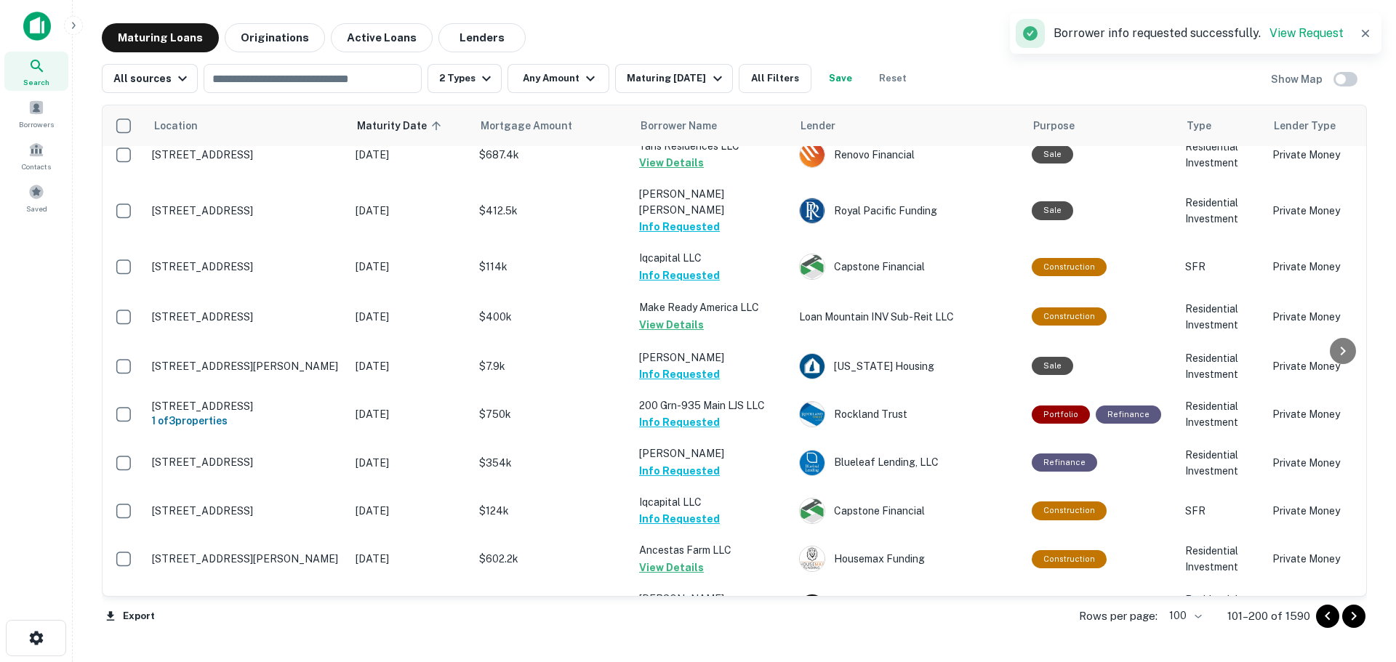
click at [736, 655] on button "Request Borrower Info" at bounding box center [698, 663] width 118 height 17
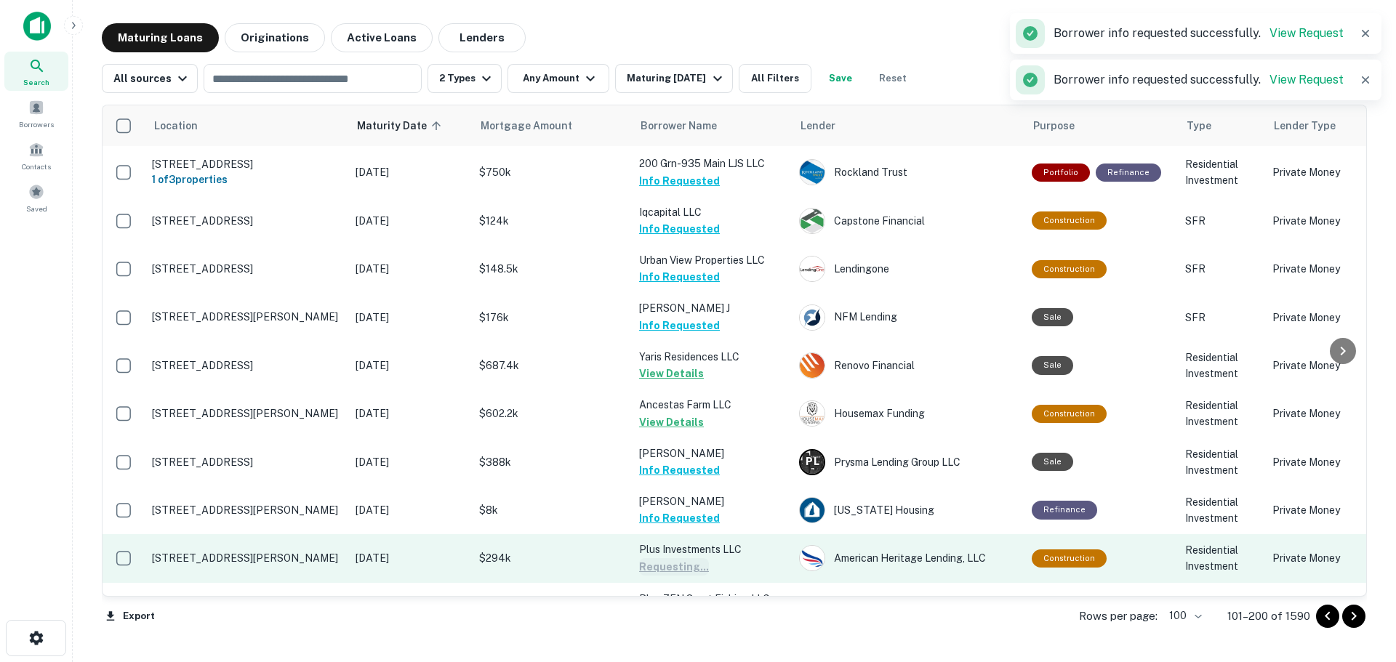
scroll to position [3563, 0]
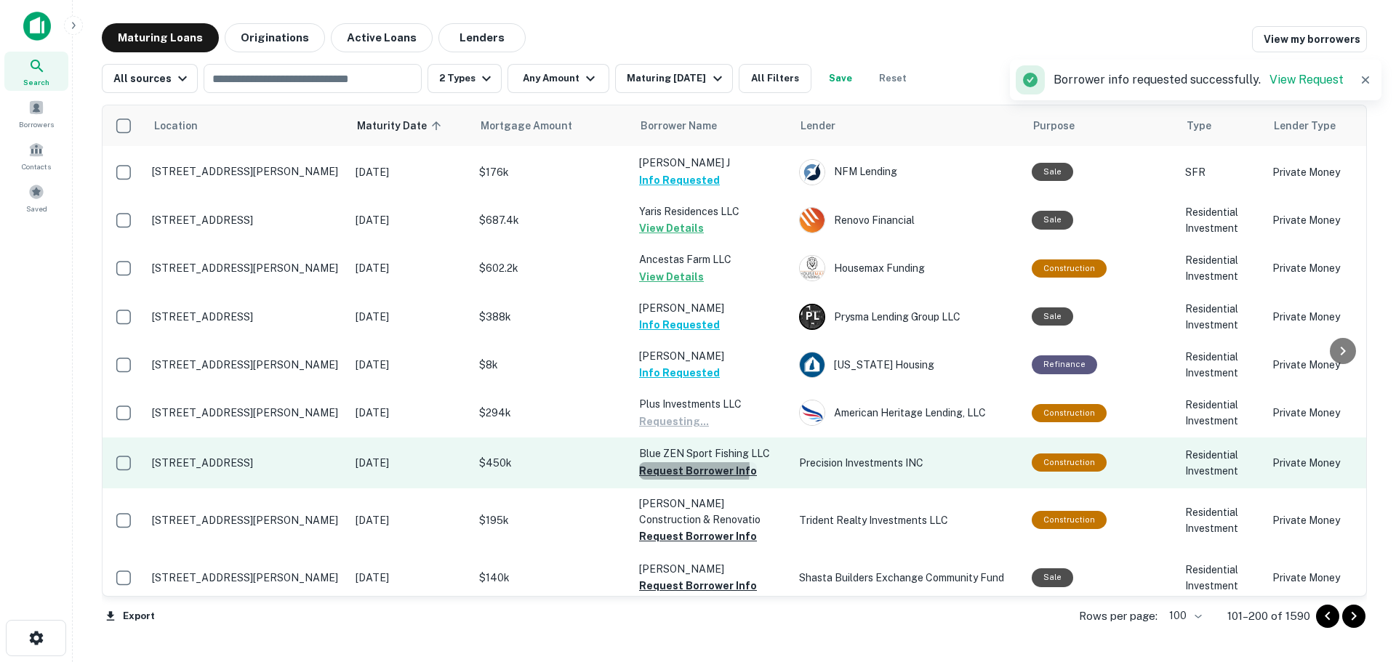
click at [669, 462] on button "Request Borrower Info" at bounding box center [698, 470] width 118 height 17
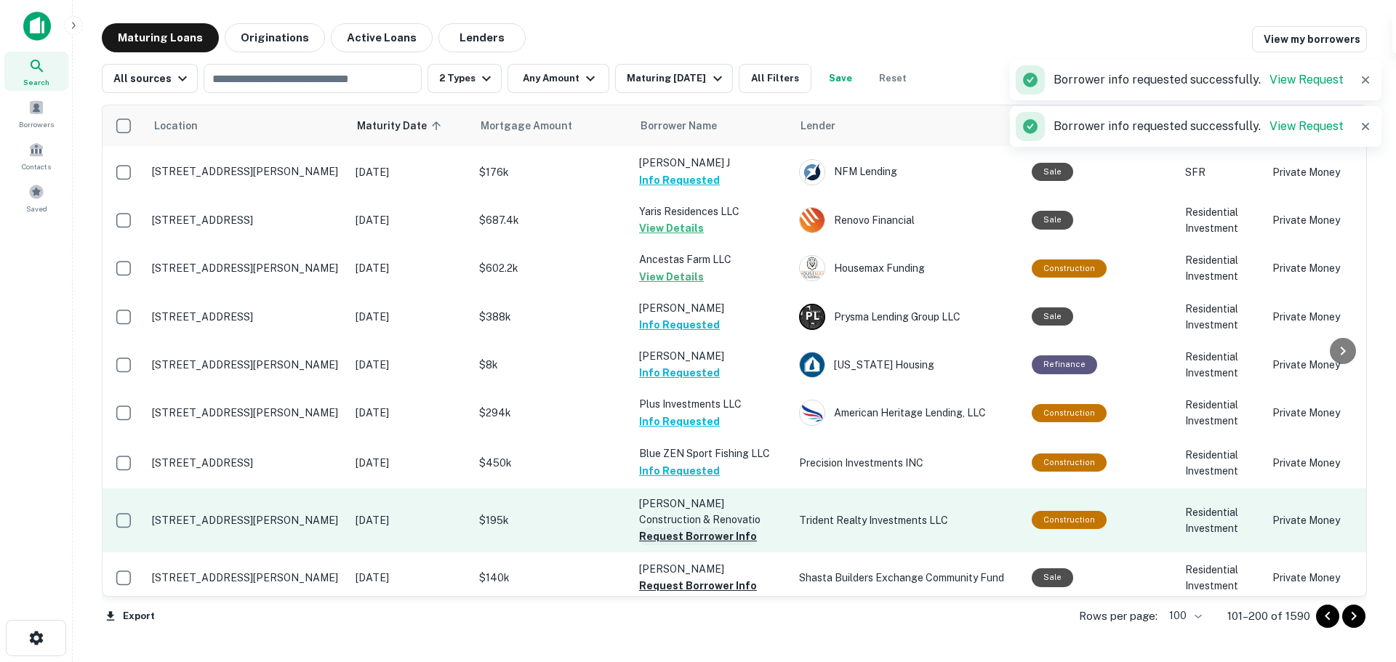
click at [656, 528] on button "Request Borrower Info" at bounding box center [698, 536] width 118 height 17
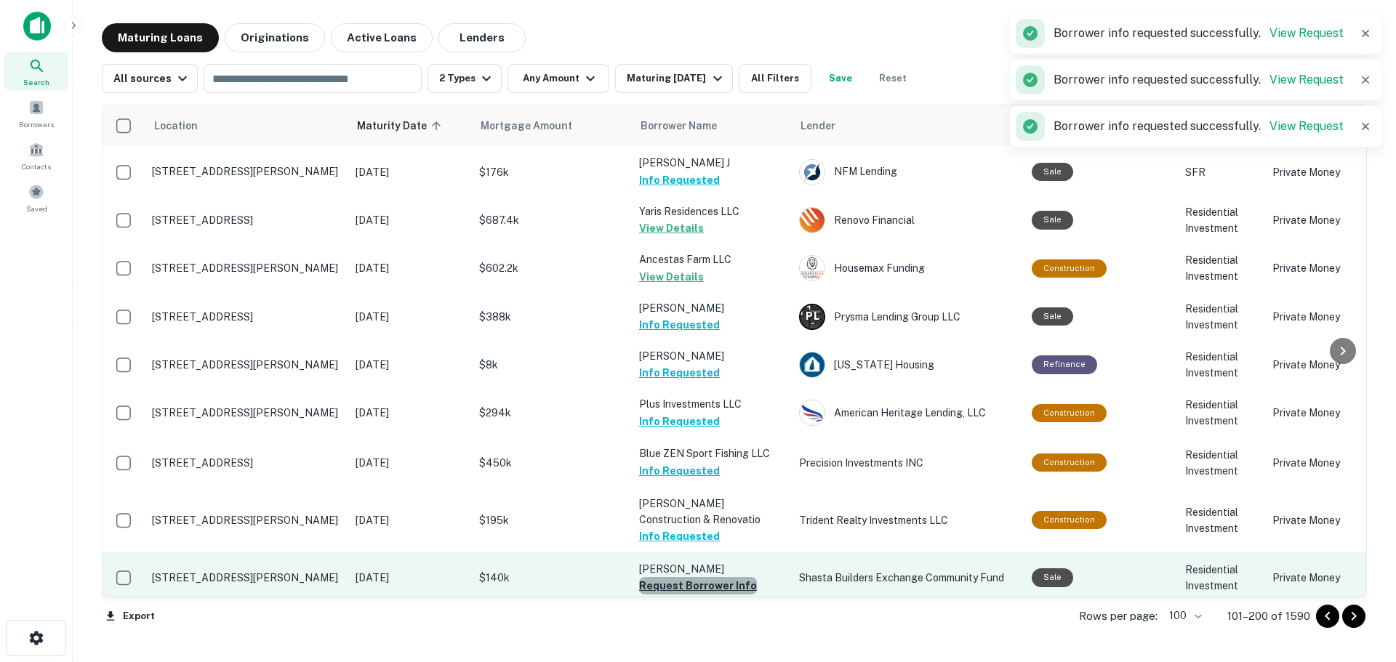
click at [718, 577] on button "Request Borrower Info" at bounding box center [698, 585] width 118 height 17
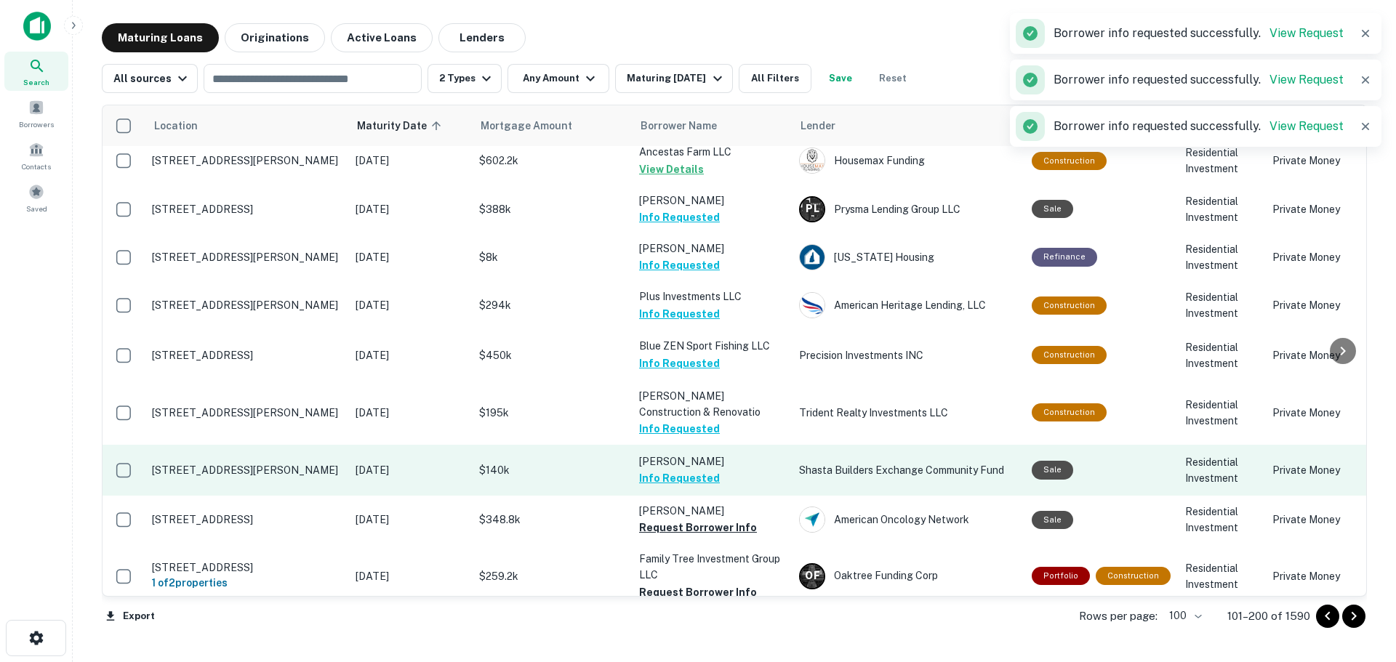
scroll to position [3708, 0]
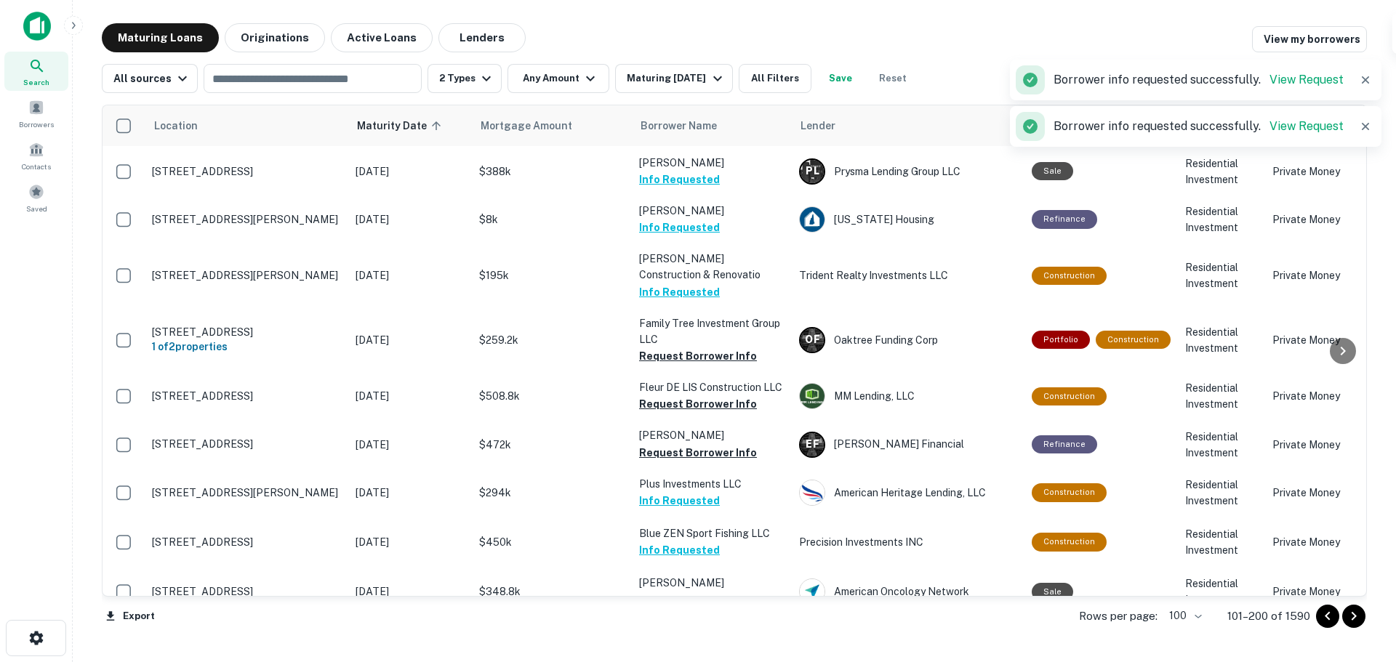
click at [722, 476] on p "Plus Investments LLC" at bounding box center [711, 484] width 145 height 16
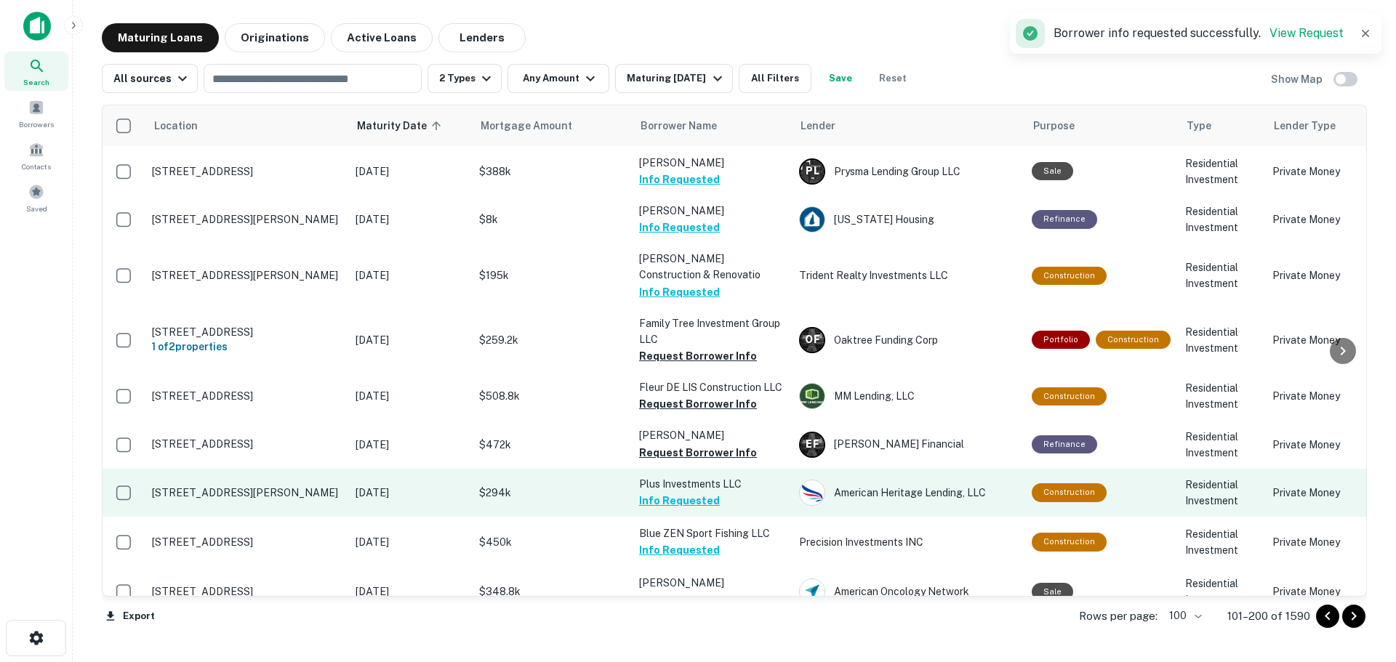
scroll to position [3563, 0]
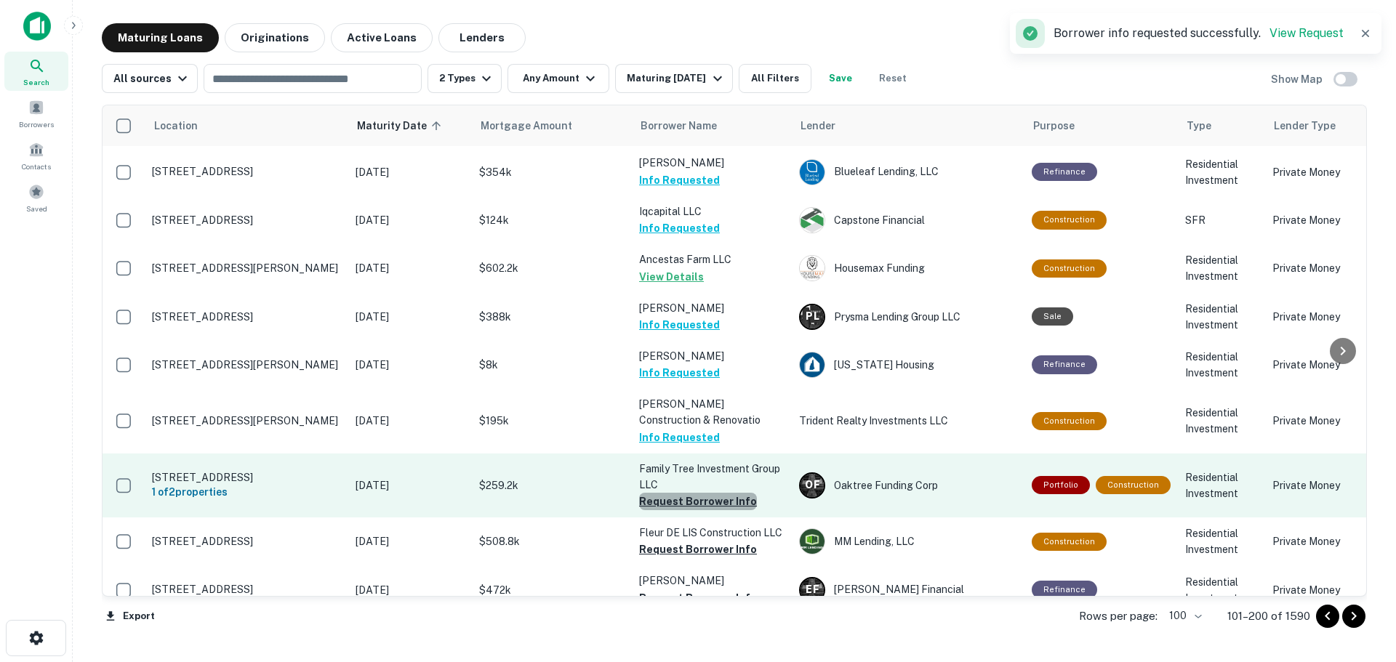
click at [711, 493] on button "Request Borrower Info" at bounding box center [698, 501] width 118 height 17
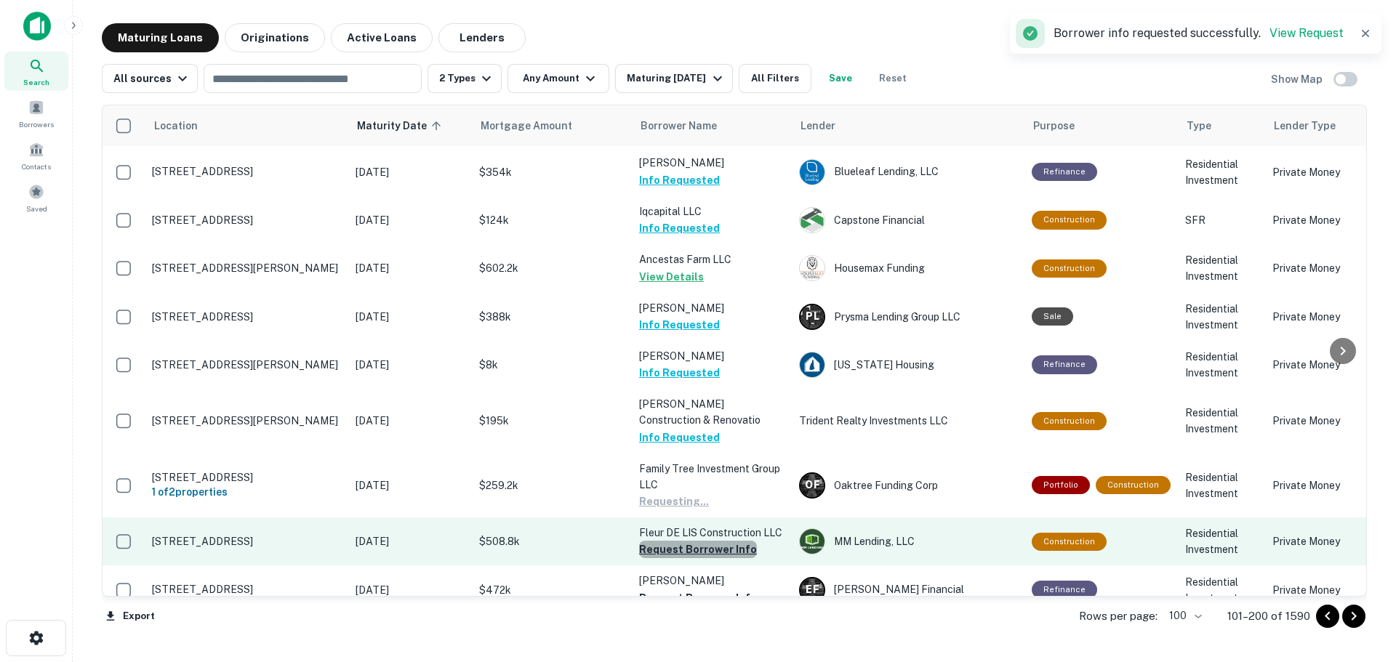
click at [736, 541] on button "Request Borrower Info" at bounding box center [698, 549] width 118 height 17
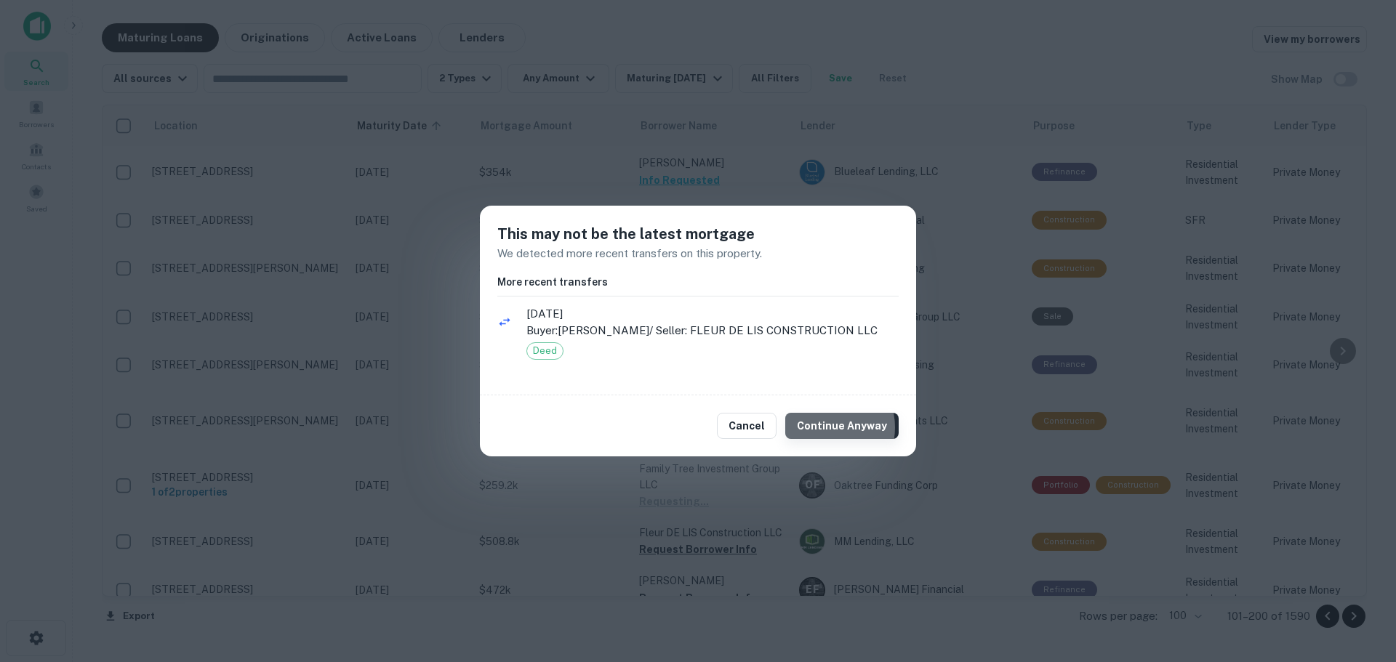
click at [830, 428] on button "Continue Anyway" at bounding box center [841, 426] width 113 height 26
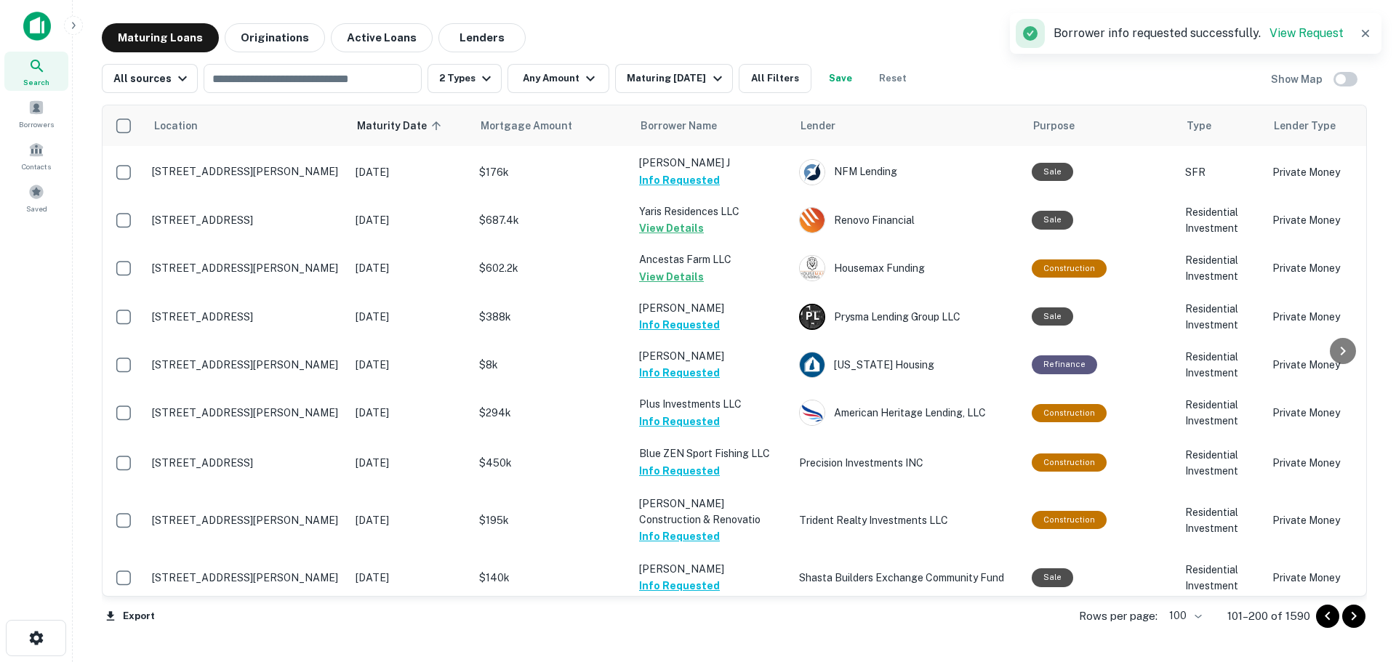
click at [742, 627] on button "Request Borrower Info" at bounding box center [698, 635] width 118 height 17
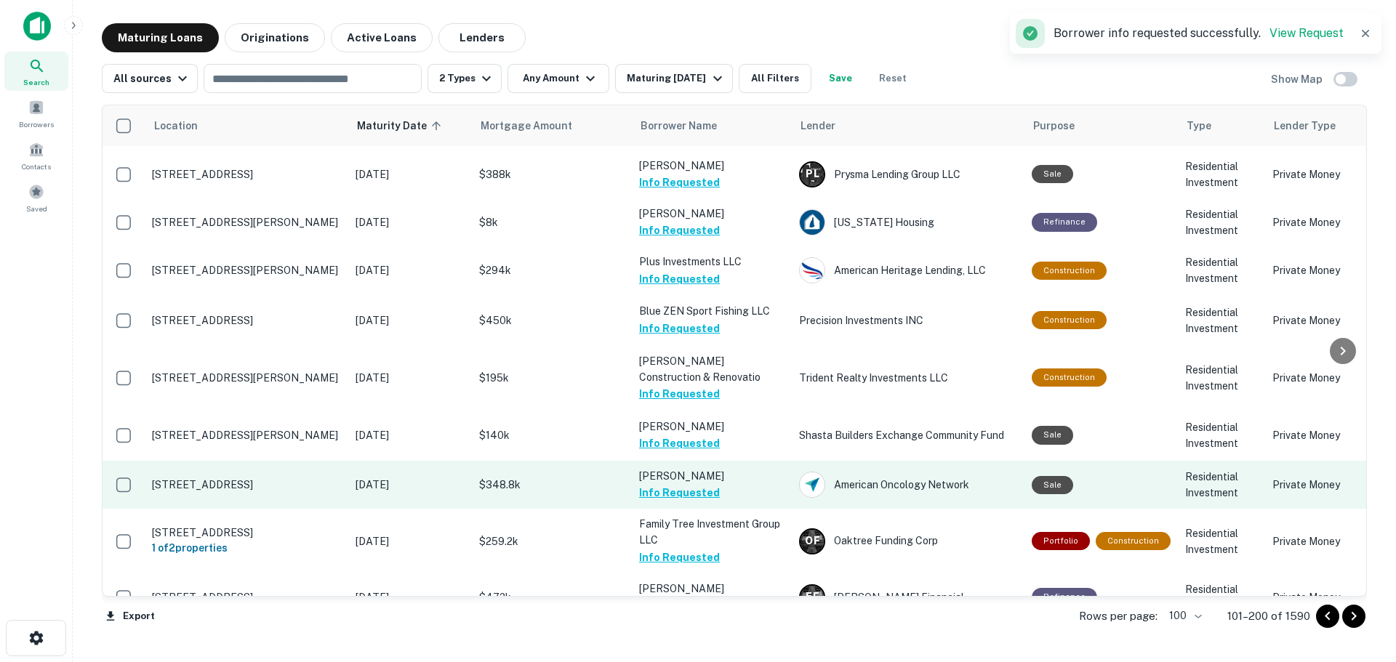
scroll to position [3708, 0]
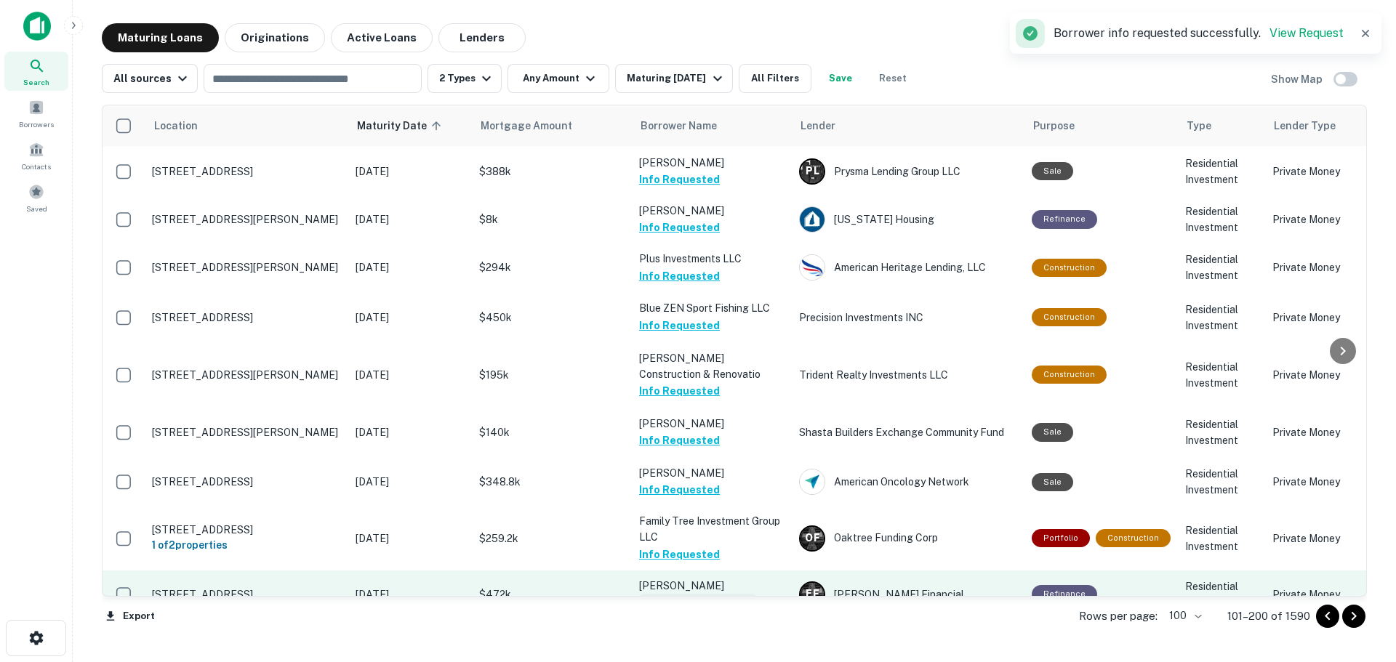
click at [716, 594] on button "Request Borrower Info" at bounding box center [698, 602] width 118 height 17
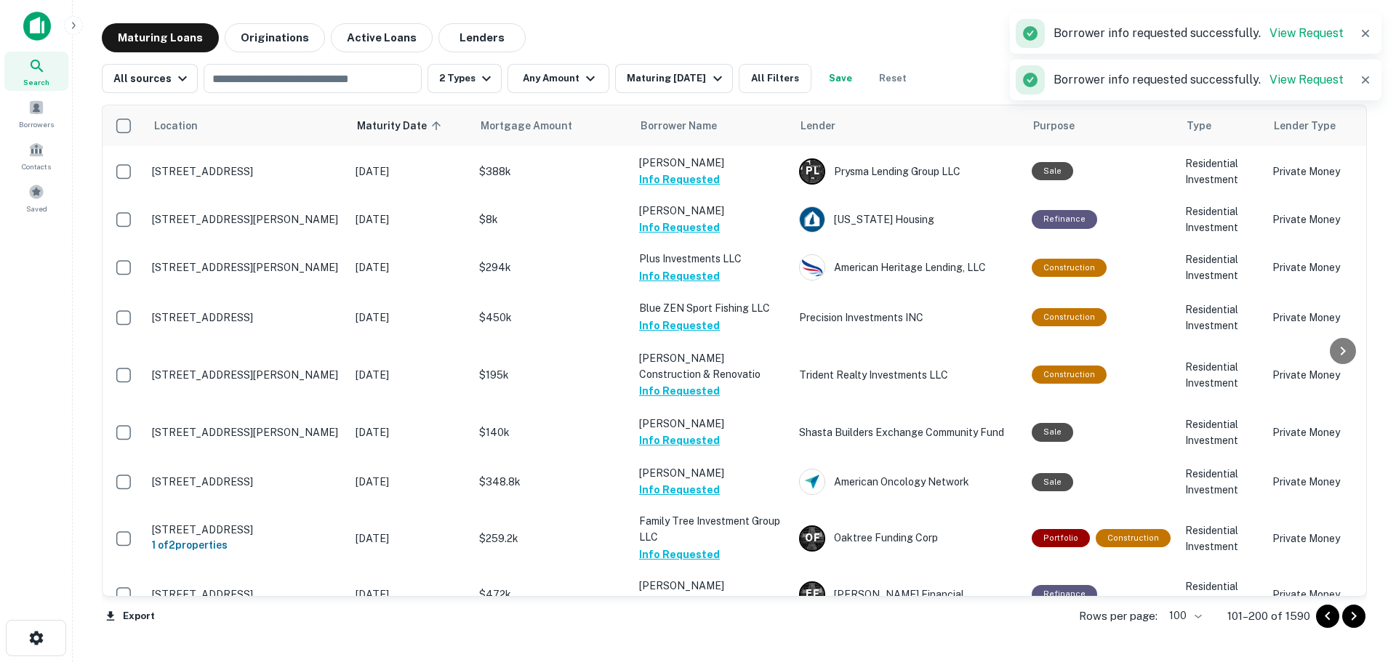
click at [723, 643] on button "Request Borrower Info" at bounding box center [698, 651] width 118 height 17
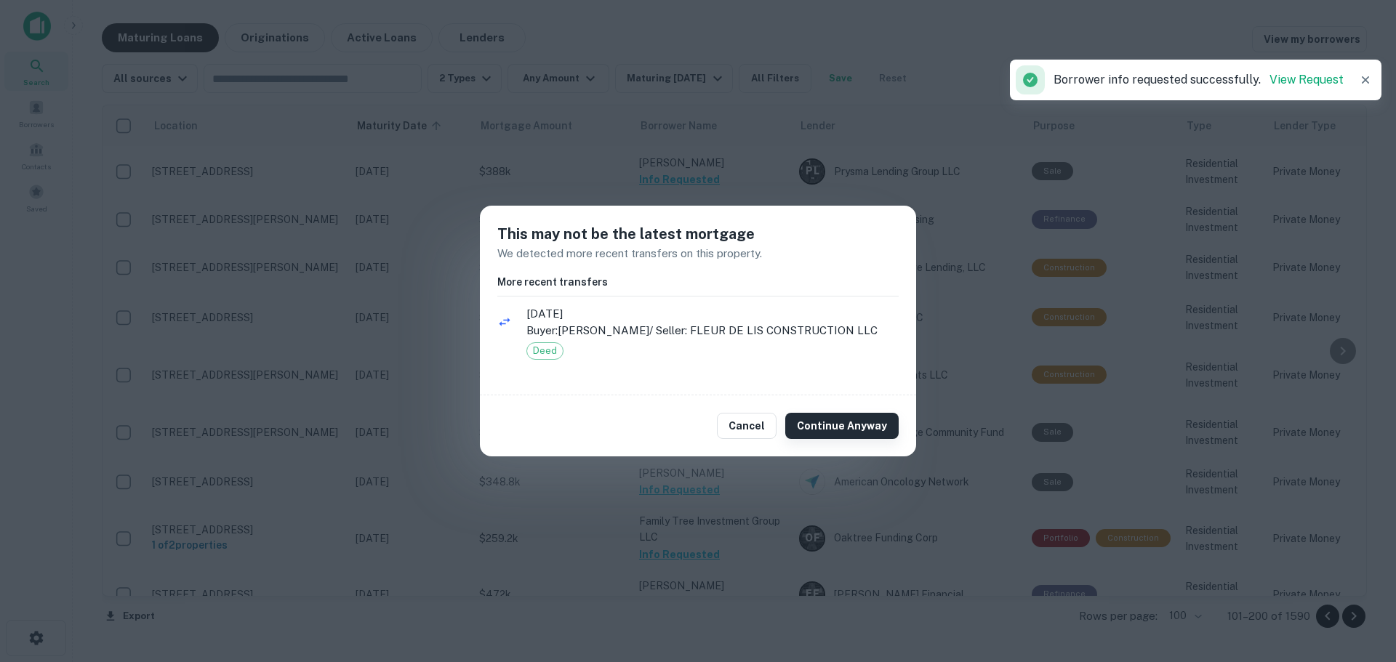
click at [825, 420] on button "Continue Anyway" at bounding box center [841, 426] width 113 height 26
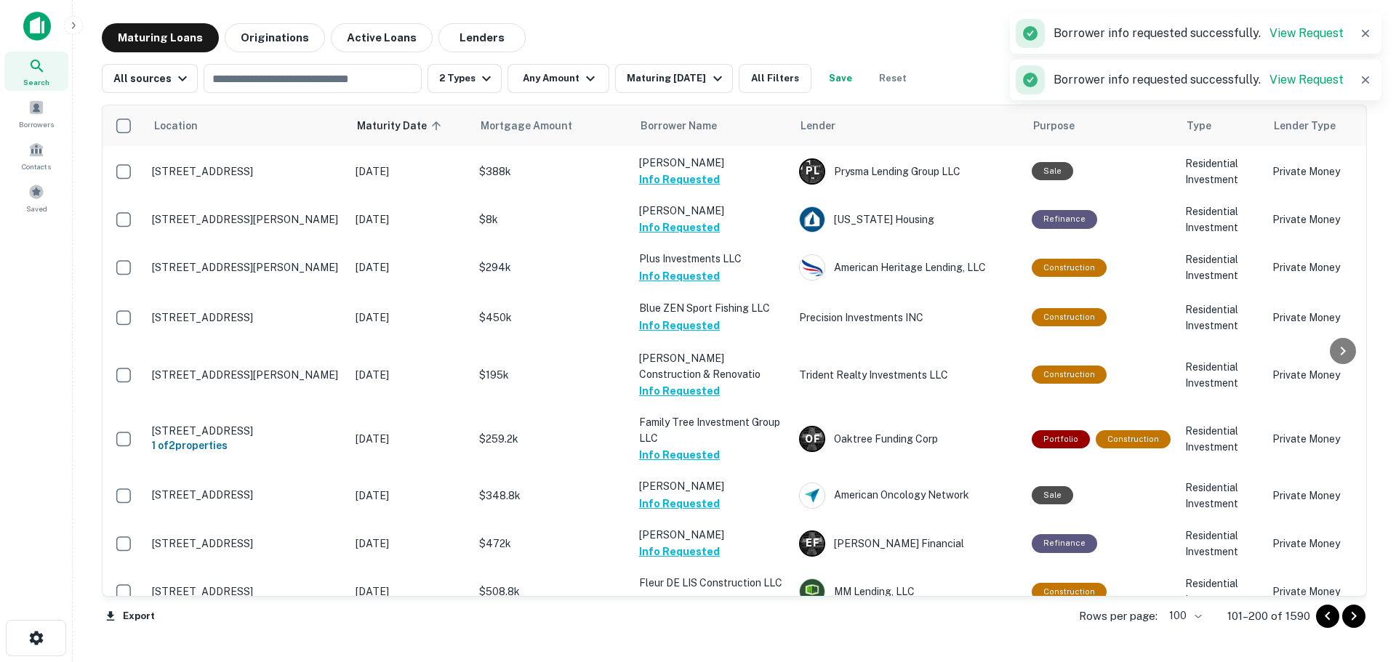
scroll to position [3781, 0]
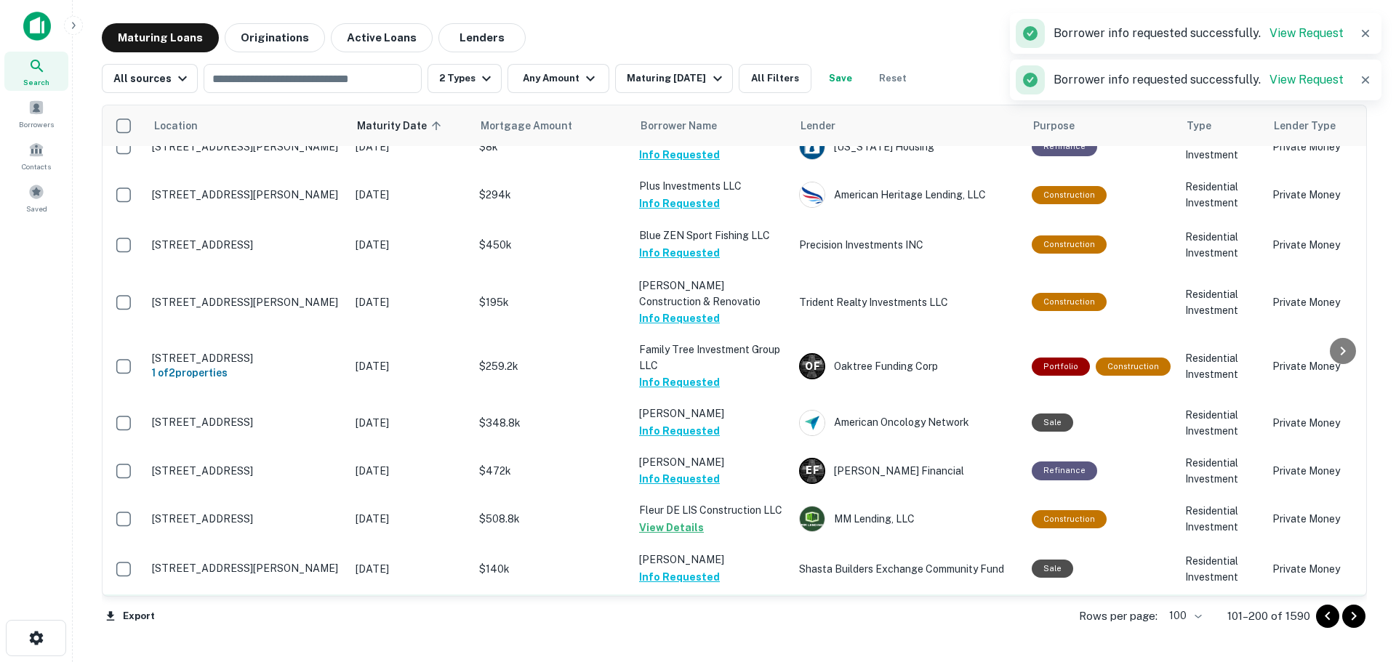
click at [731, 618] on button "Request Borrower Info" at bounding box center [698, 626] width 118 height 17
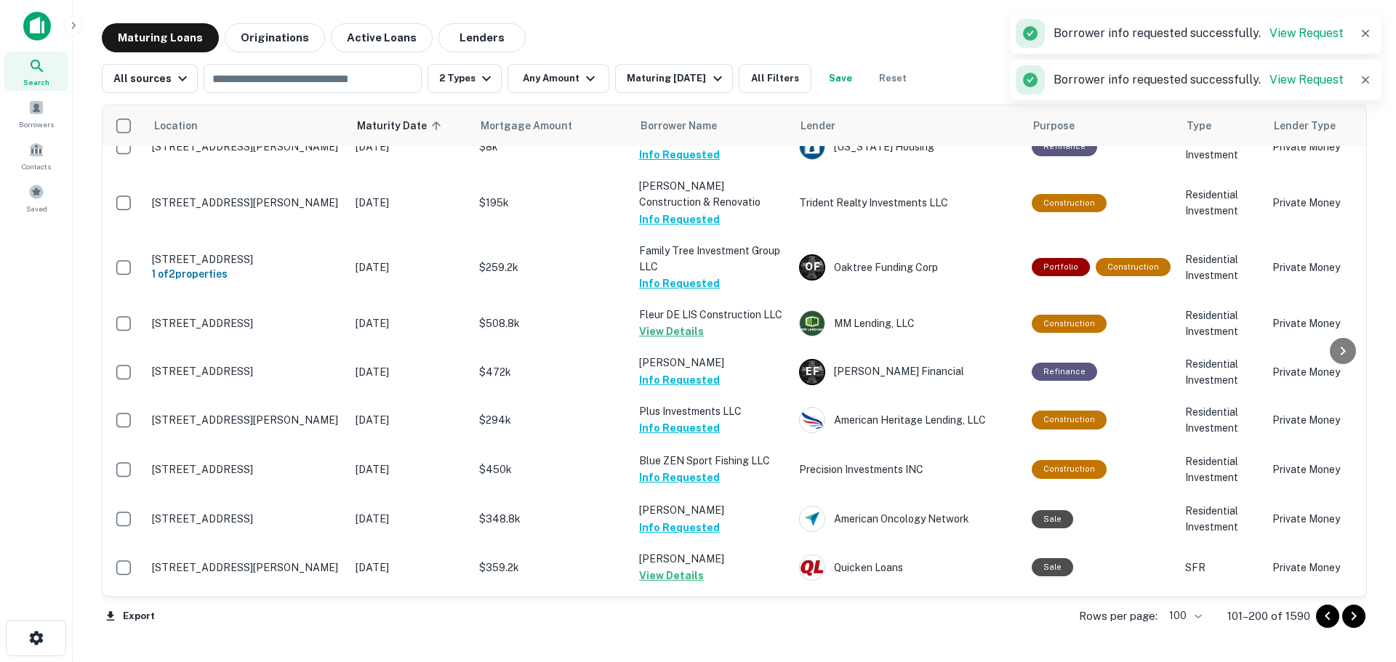
click at [719, 662] on button "Request Borrower Info" at bounding box center [698, 674] width 118 height 17
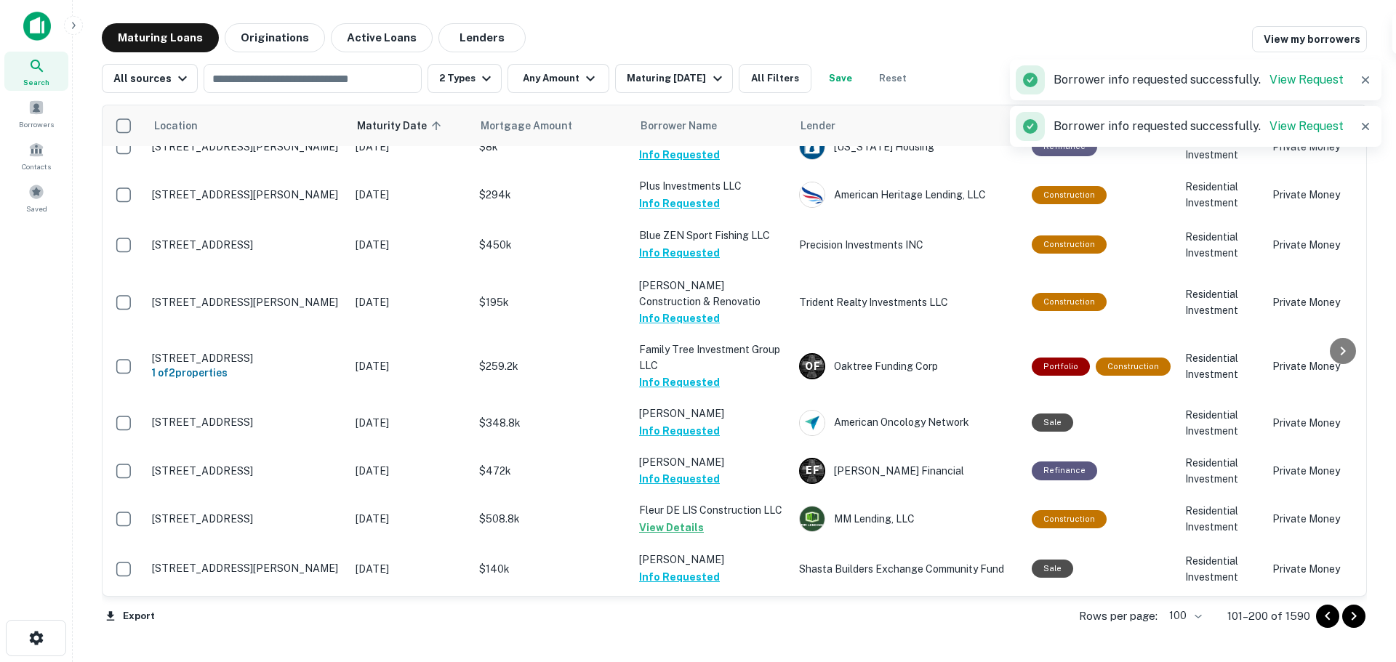
scroll to position [3926, 0]
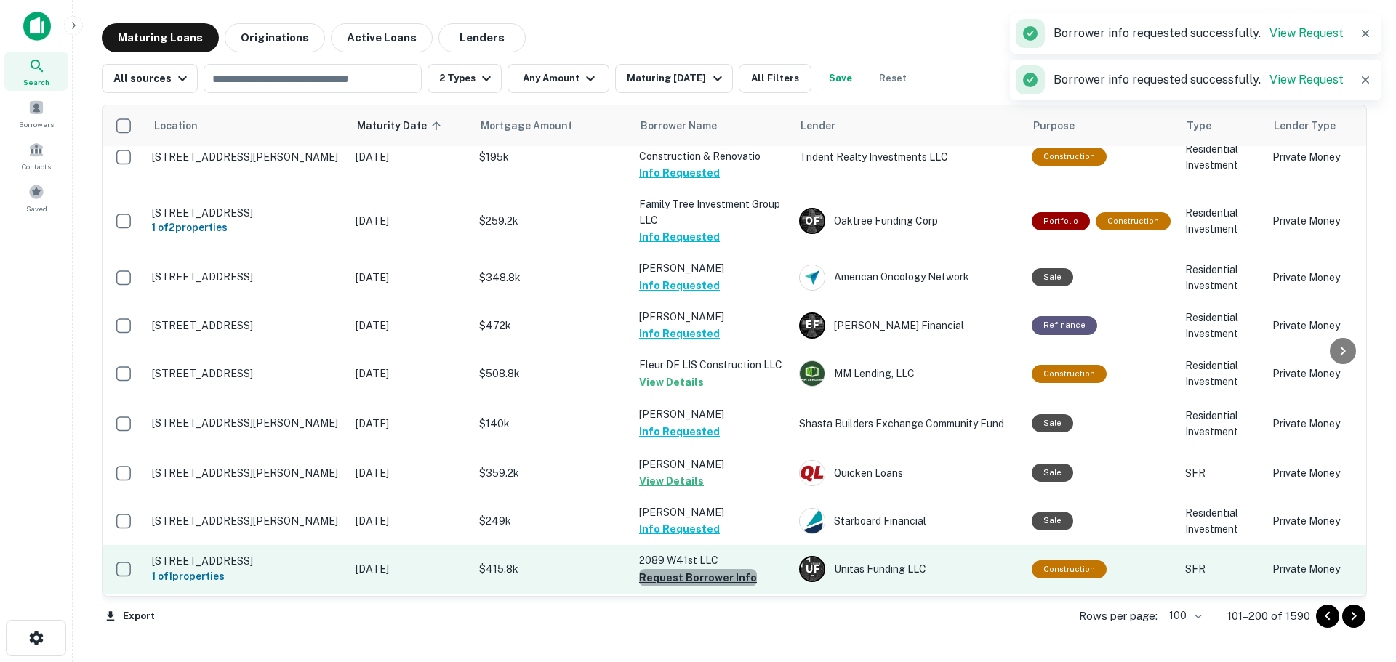
click at [718, 569] on button "Request Borrower Info" at bounding box center [698, 577] width 118 height 17
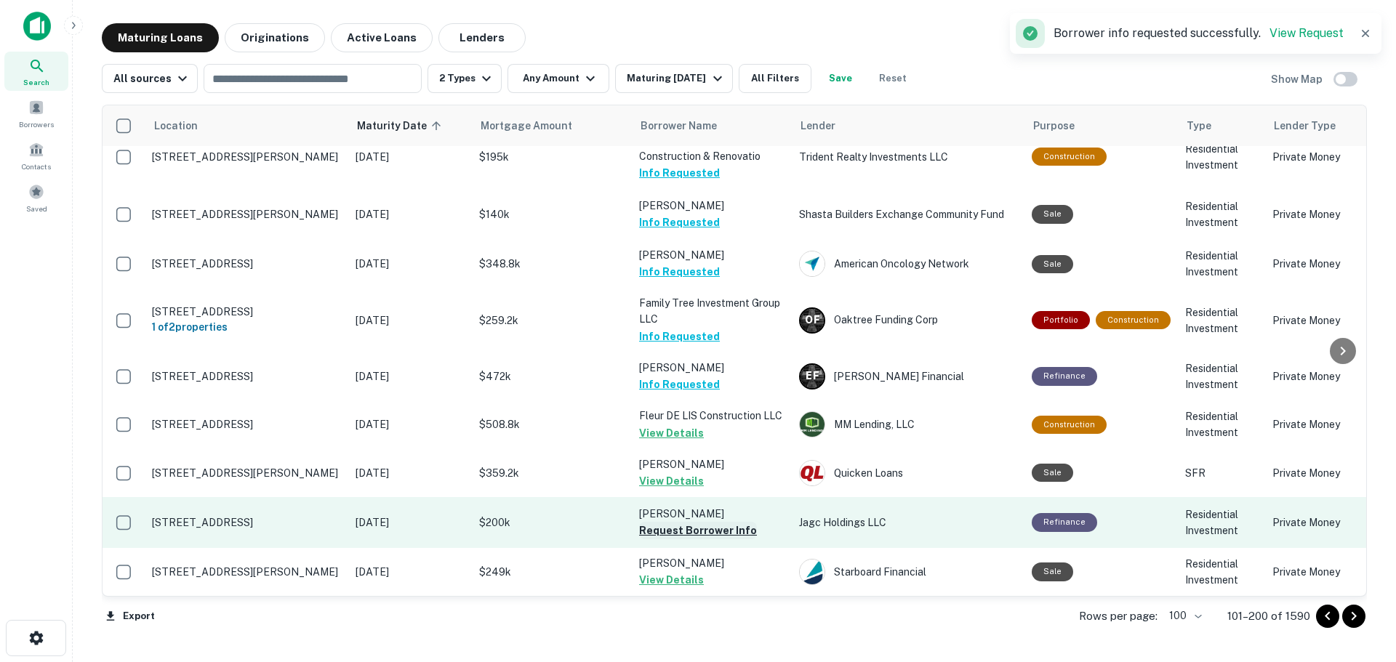
click at [721, 522] on button "Request Borrower Info" at bounding box center [698, 530] width 118 height 17
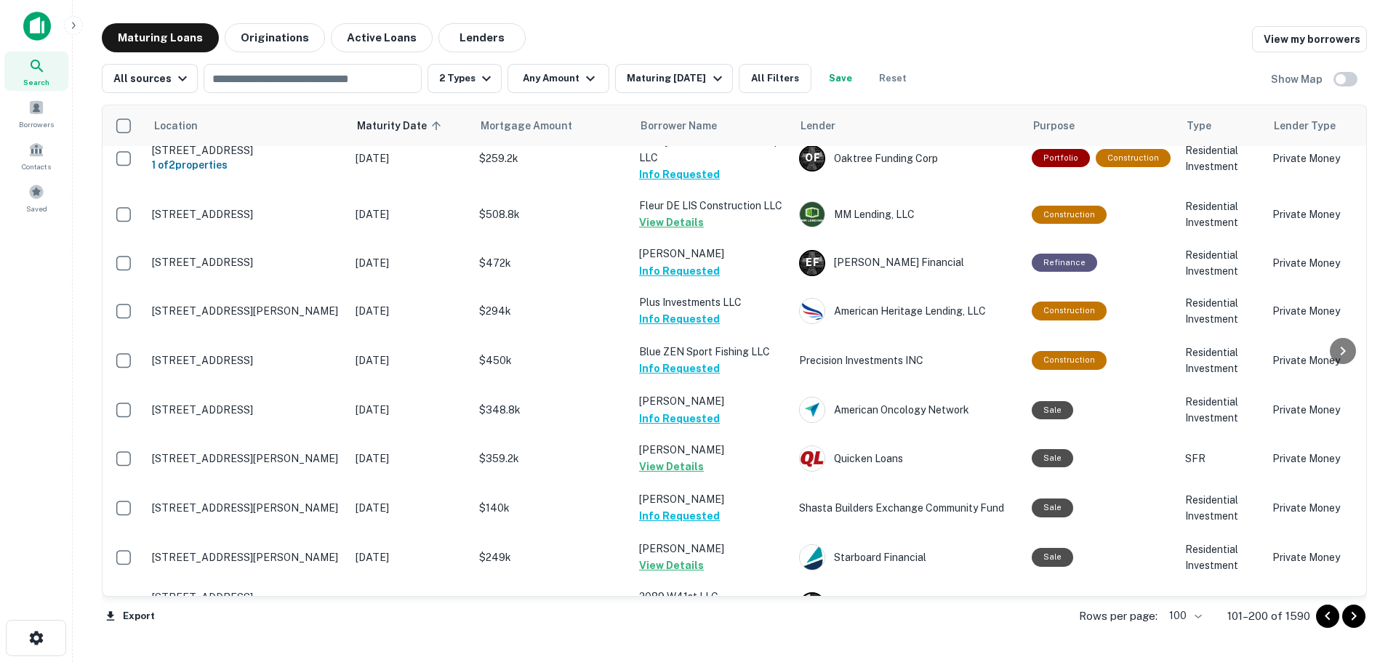
scroll to position [4477, 0]
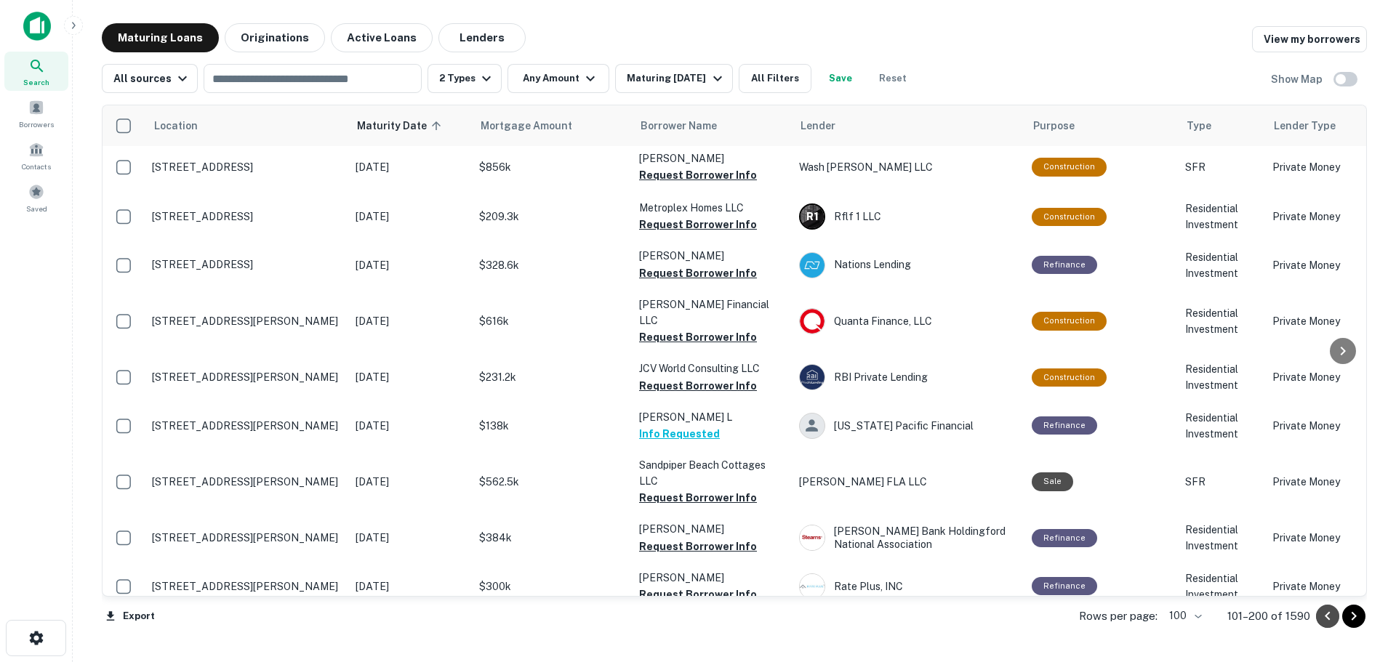
click at [1328, 619] on icon "Go to previous page" at bounding box center [1327, 616] width 17 height 17
